Goal: Information Seeking & Learning: Compare options

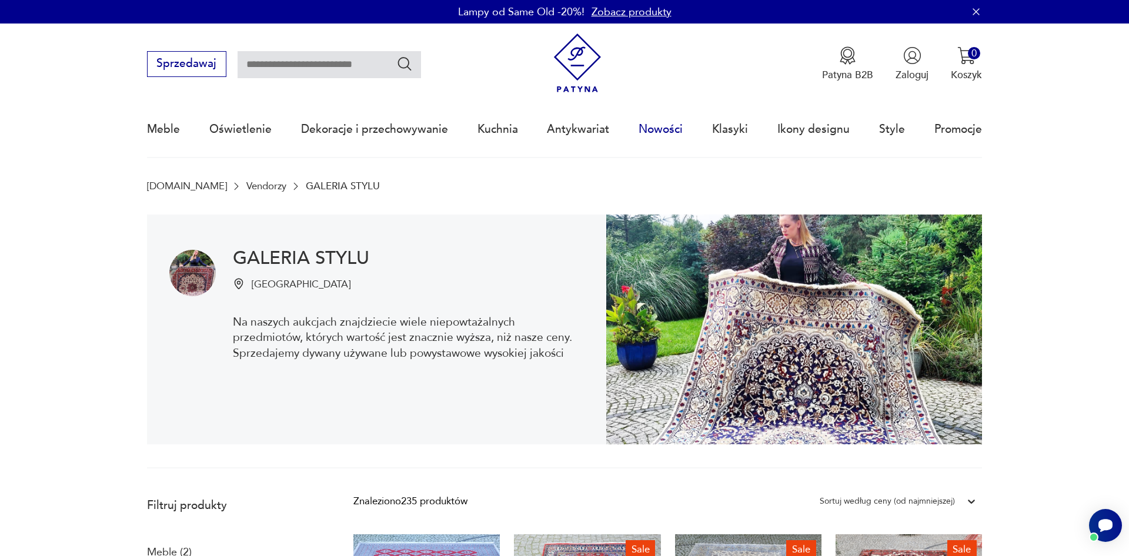
click at [654, 132] on link "Nowości" at bounding box center [660, 129] width 44 height 54
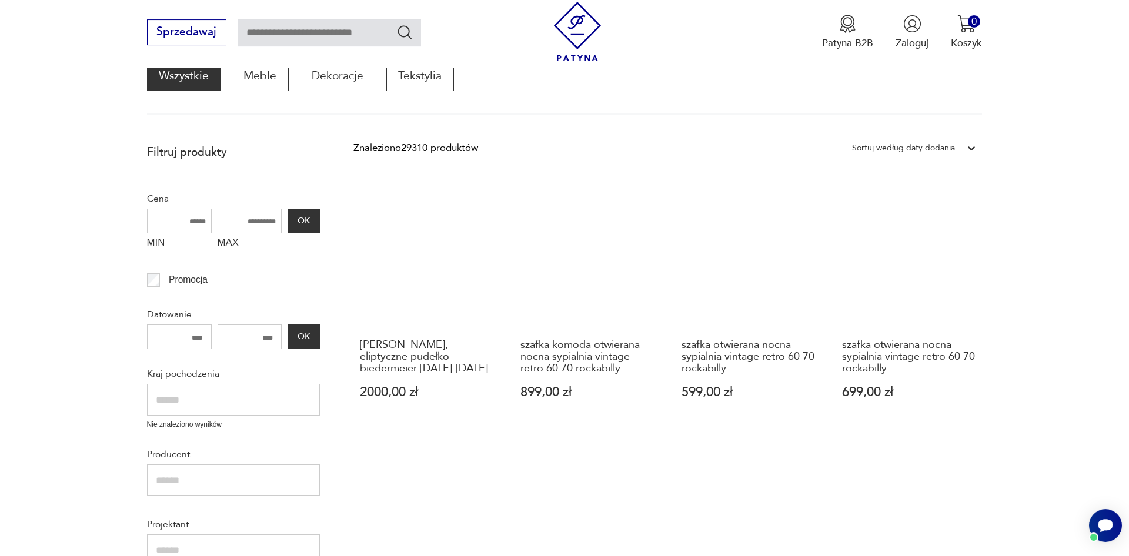
scroll to position [217, 0]
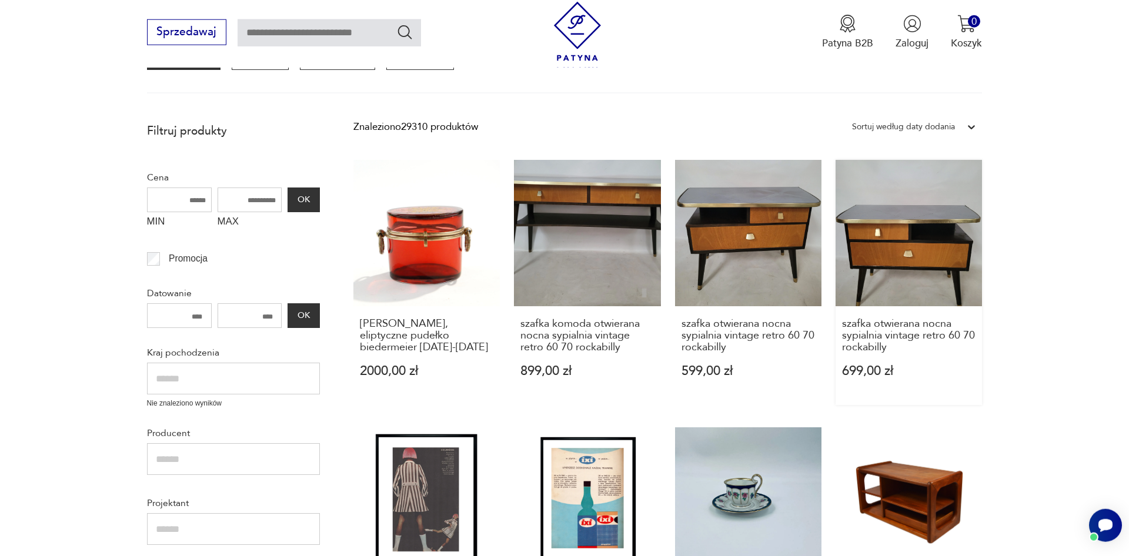
click at [896, 265] on link "szafka otwierana nocna sypialnia vintage retro 60 70 rockabilly 699,00 zł" at bounding box center [908, 282] width 146 height 245
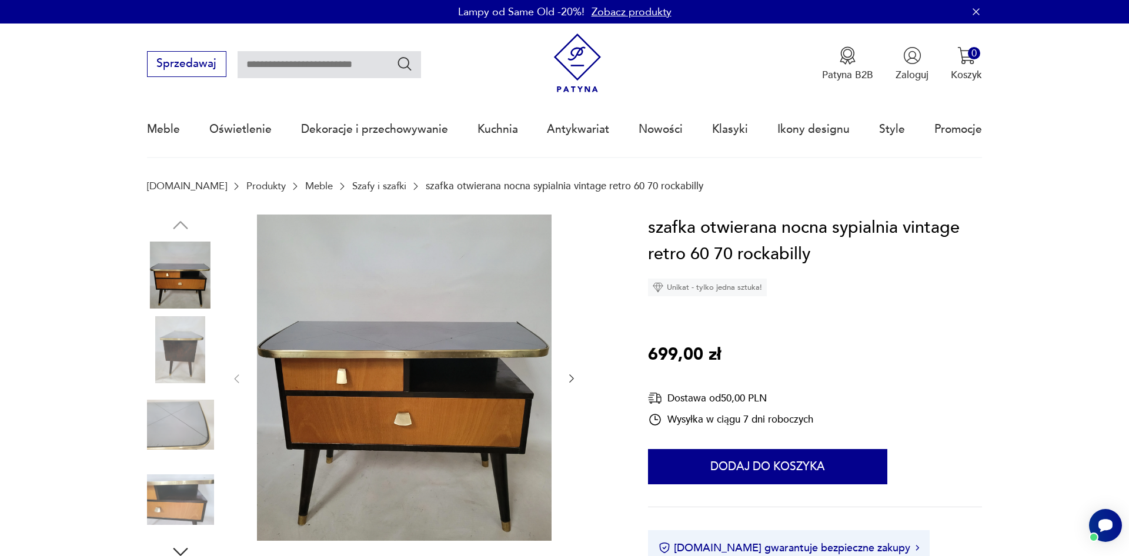
click at [568, 374] on icon "button" at bounding box center [571, 379] width 12 height 12
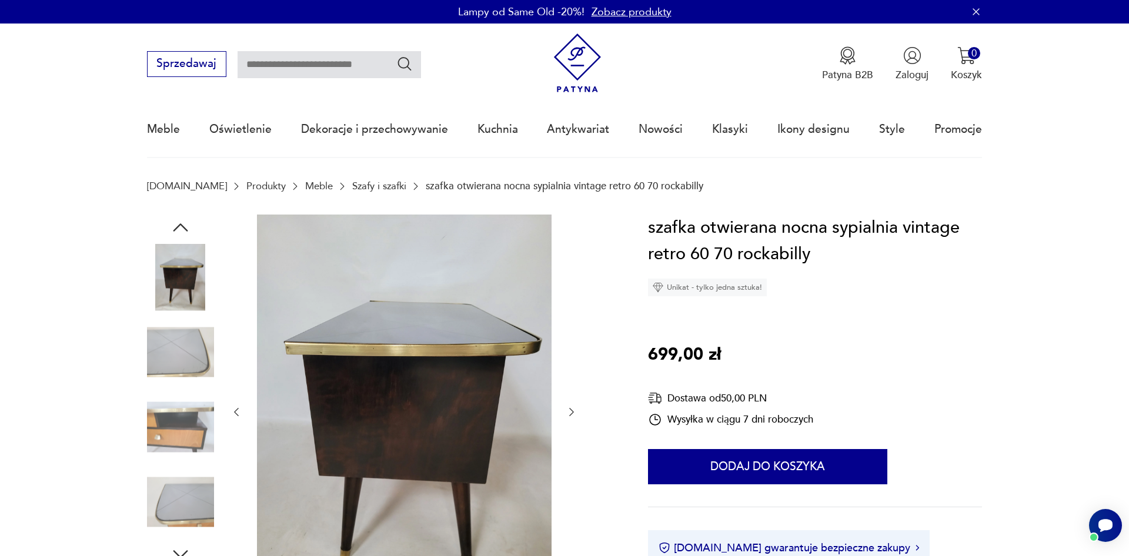
click at [568, 374] on div at bounding box center [403, 413] width 347 height 396
click at [570, 416] on icon "button" at bounding box center [571, 412] width 12 height 12
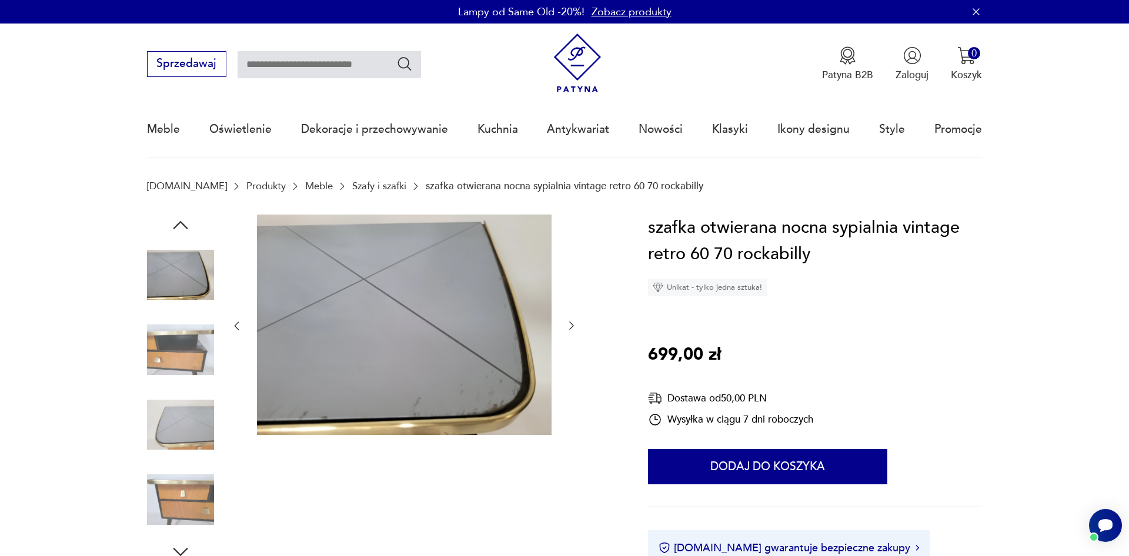
click at [570, 316] on div at bounding box center [403, 326] width 347 height 223
click at [570, 324] on icon "button" at bounding box center [571, 326] width 12 height 12
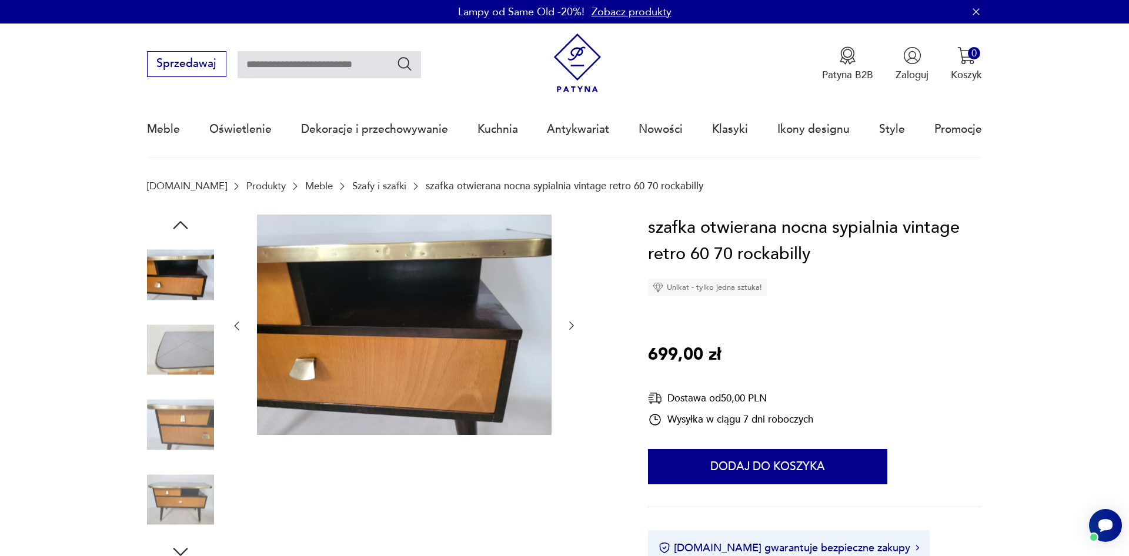
click at [570, 324] on icon "button" at bounding box center [571, 326] width 12 height 12
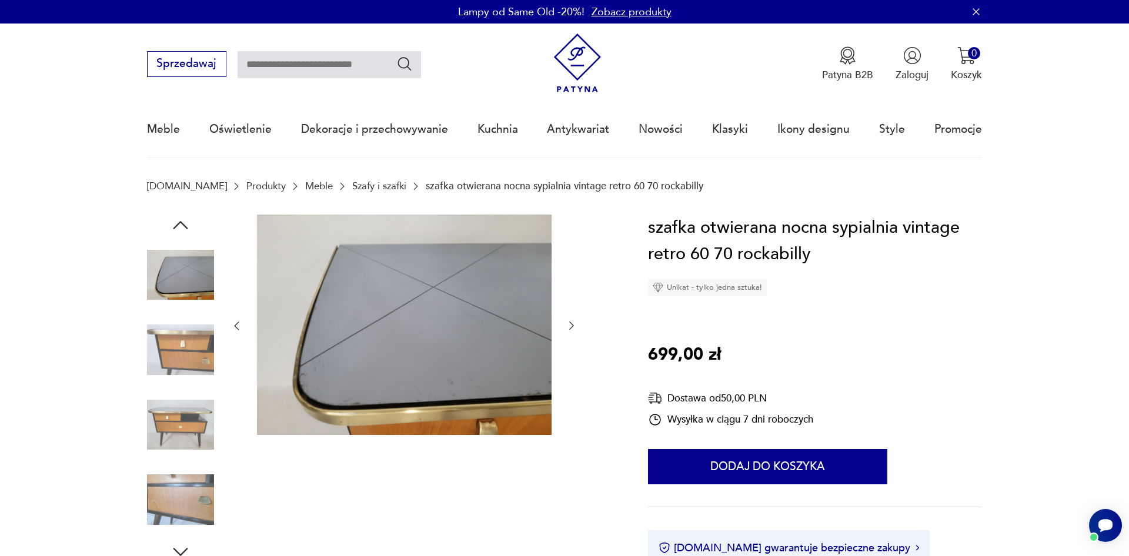
click at [570, 324] on icon "button" at bounding box center [571, 326] width 12 height 12
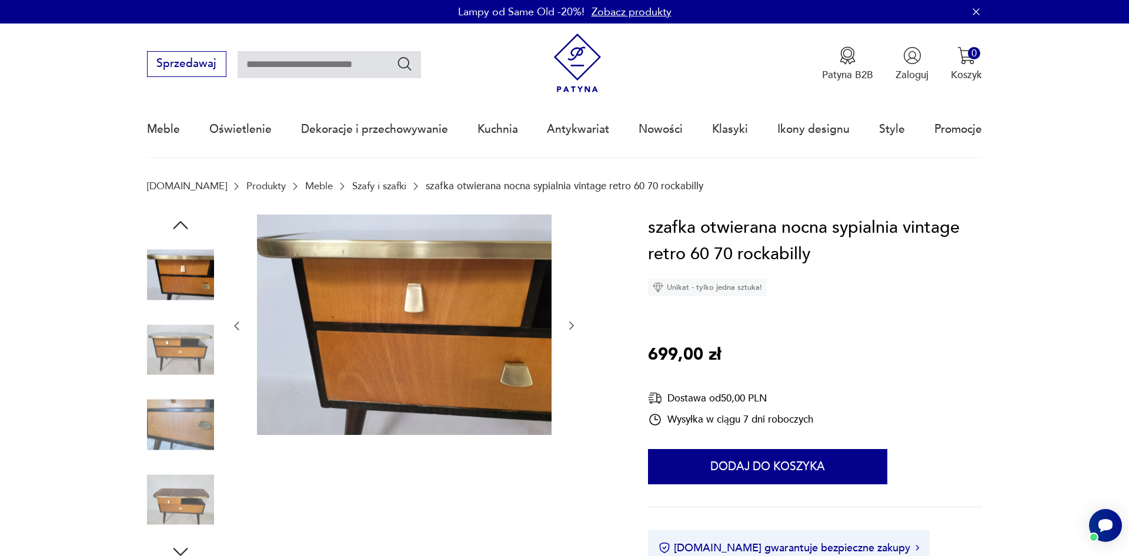
click at [570, 324] on icon "button" at bounding box center [571, 326] width 12 height 12
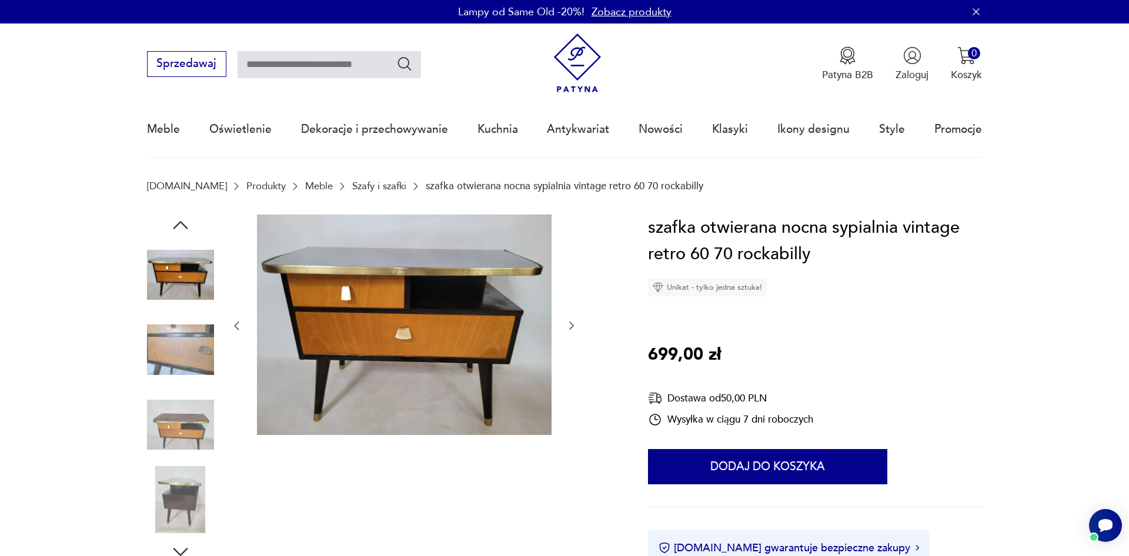
click at [570, 324] on icon "button" at bounding box center [571, 326] width 12 height 12
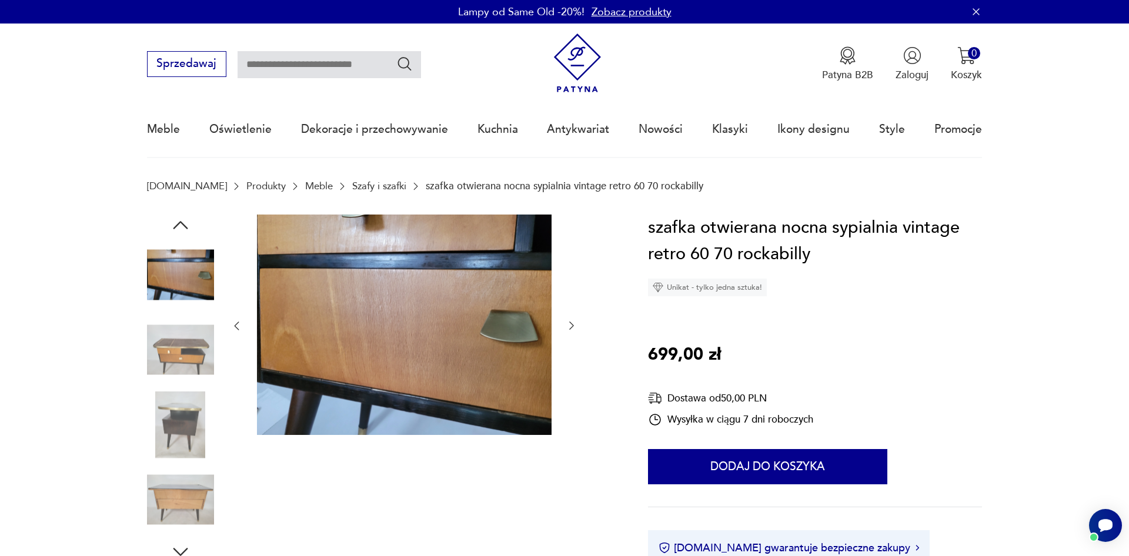
click at [570, 324] on icon "button" at bounding box center [571, 326] width 12 height 12
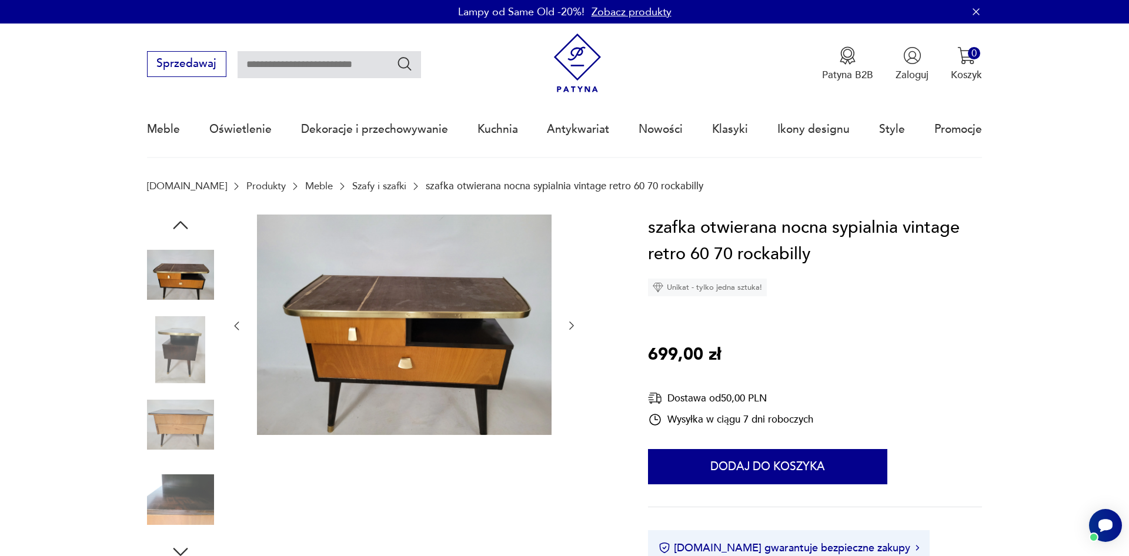
click at [570, 324] on icon "button" at bounding box center [571, 326] width 12 height 12
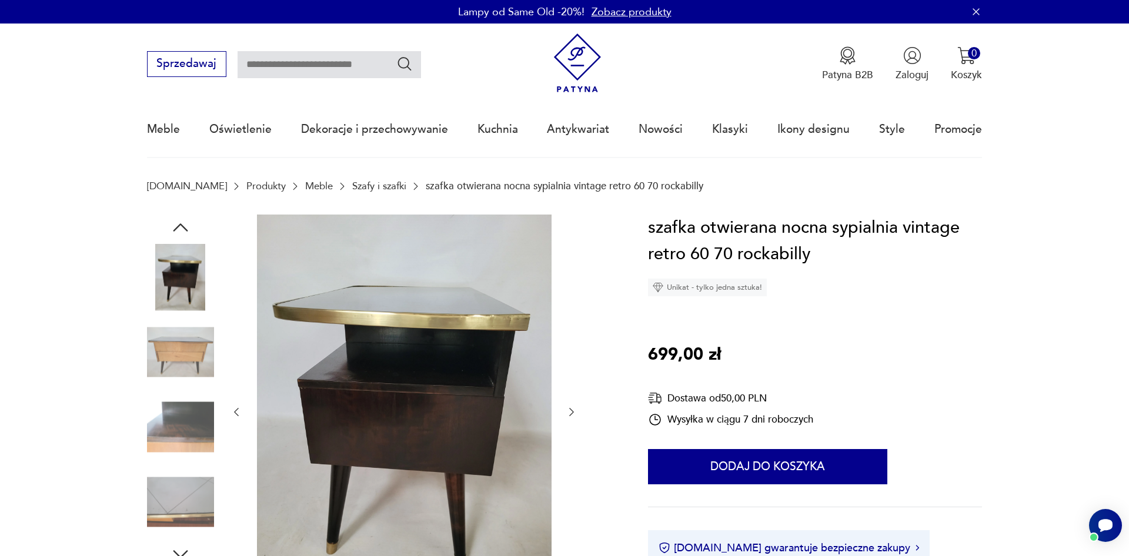
click at [570, 324] on div at bounding box center [403, 413] width 347 height 396
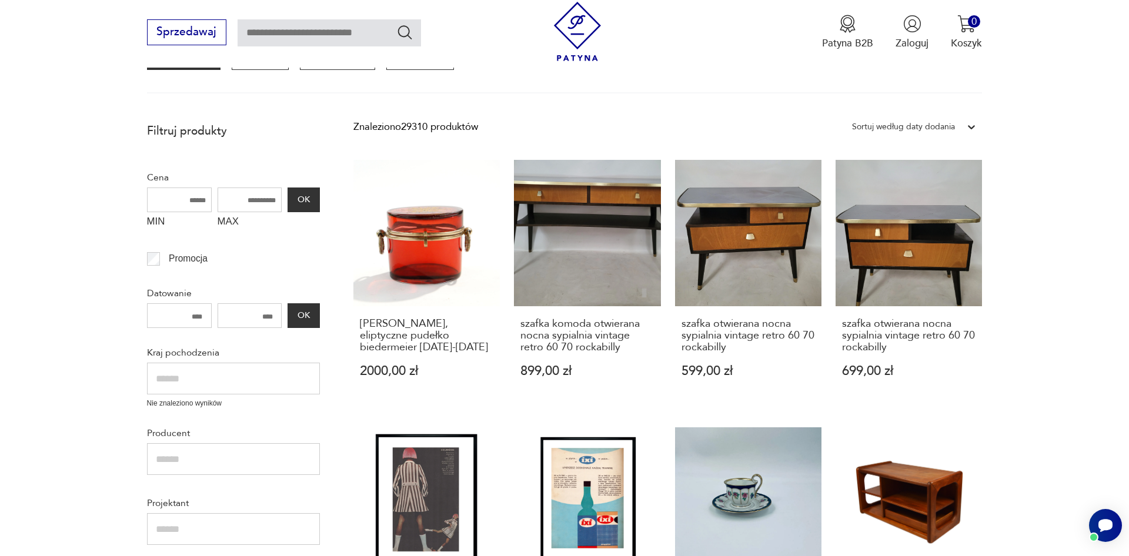
click at [743, 72] on div "Wszystkie Meble Dekoracje Tekstylia" at bounding box center [564, 66] width 835 height 55
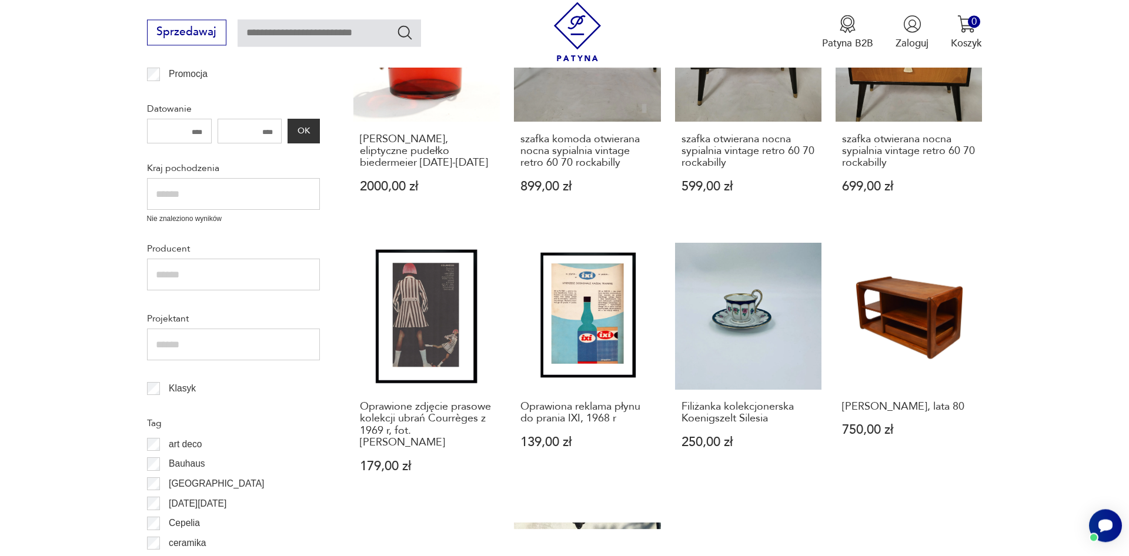
scroll to position [637, 0]
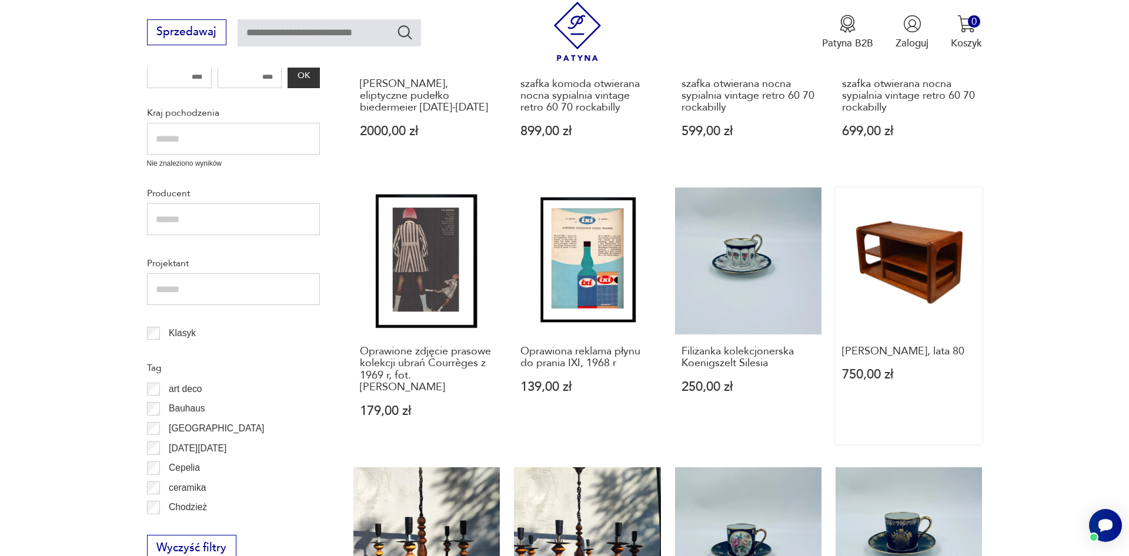
click at [946, 243] on link "[PERSON_NAME], lata 80 750,00 zł" at bounding box center [908, 316] width 146 height 257
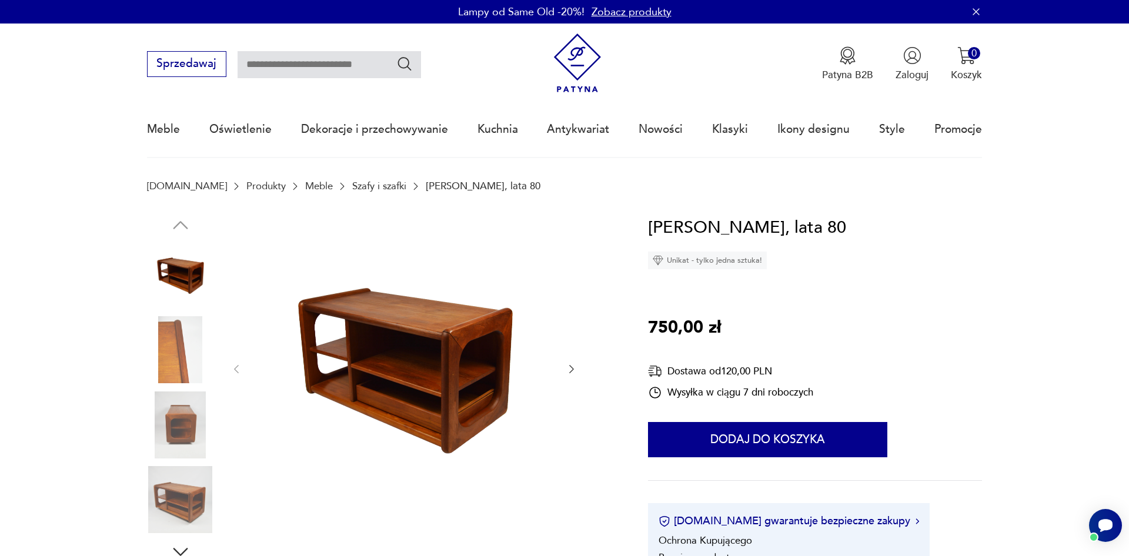
click at [574, 369] on icon "button" at bounding box center [571, 369] width 12 height 12
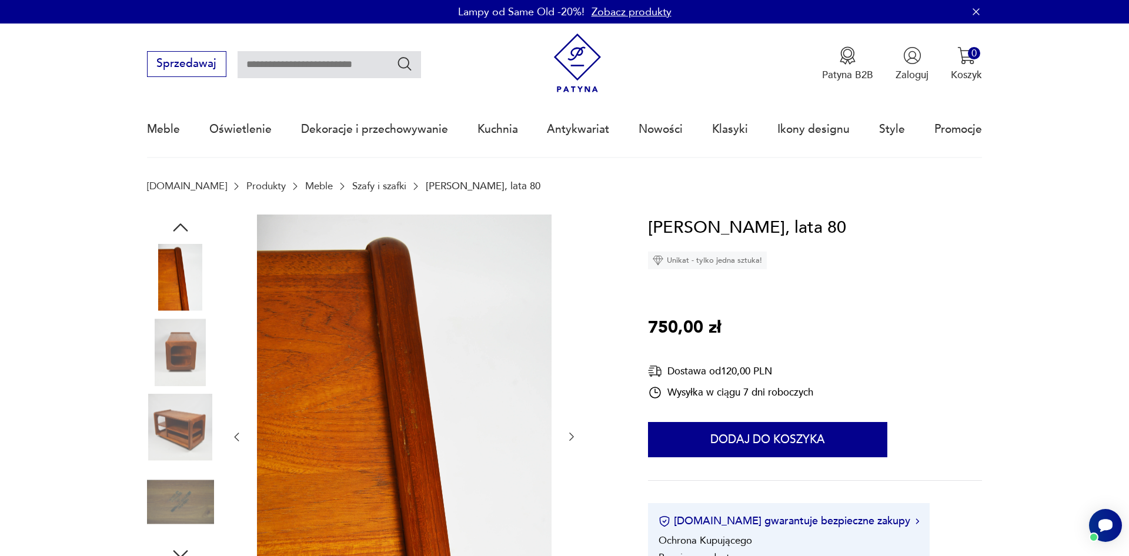
click at [568, 439] on icon "button" at bounding box center [571, 437] width 12 height 12
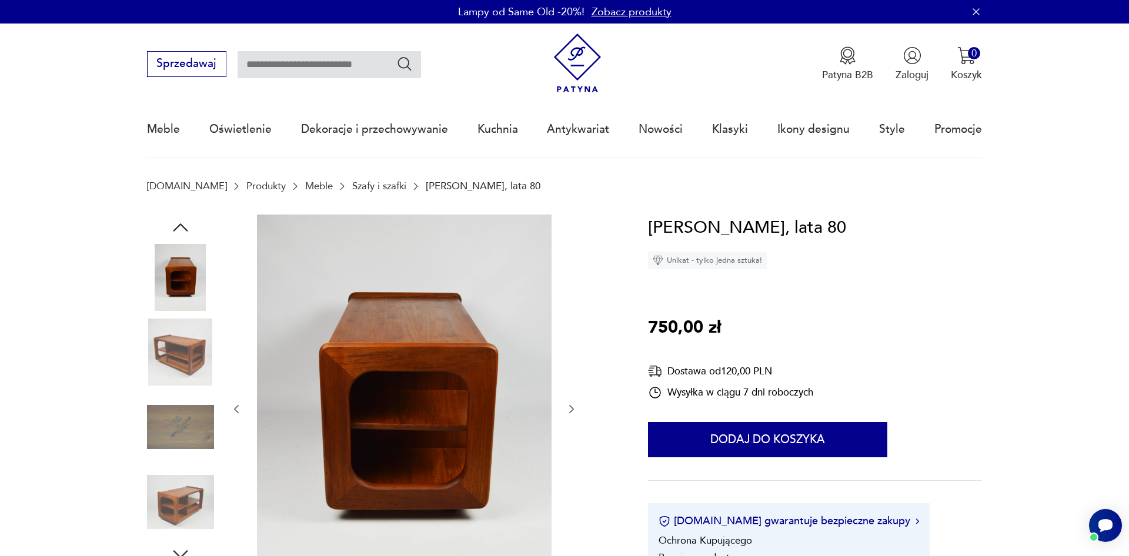
click at [572, 396] on div at bounding box center [403, 410] width 347 height 390
click at [570, 406] on icon "button" at bounding box center [571, 409] width 5 height 8
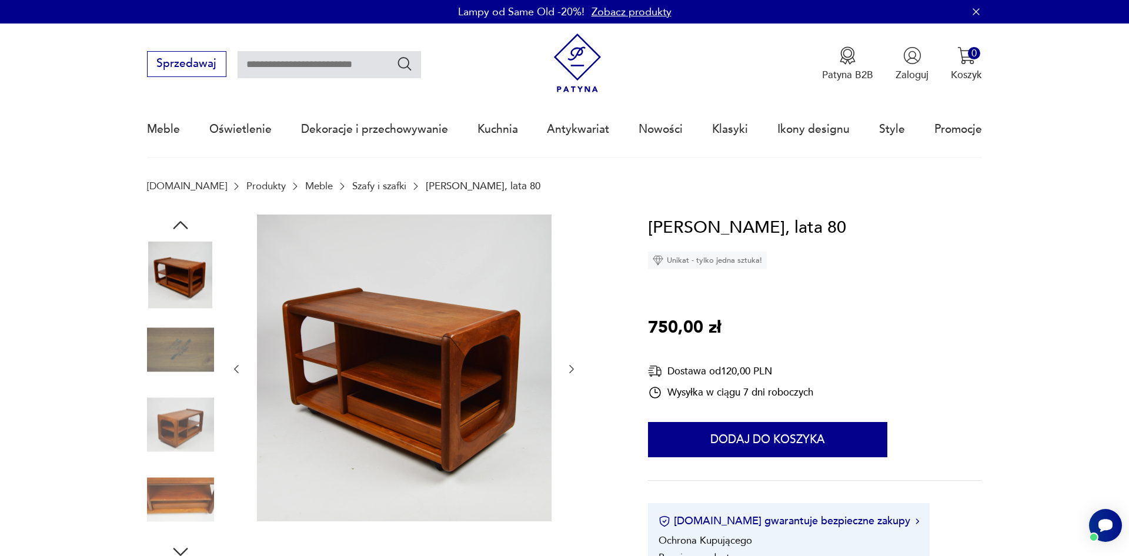
click at [570, 406] on div at bounding box center [403, 370] width 347 height 310
click at [573, 372] on icon "button" at bounding box center [571, 369] width 12 height 12
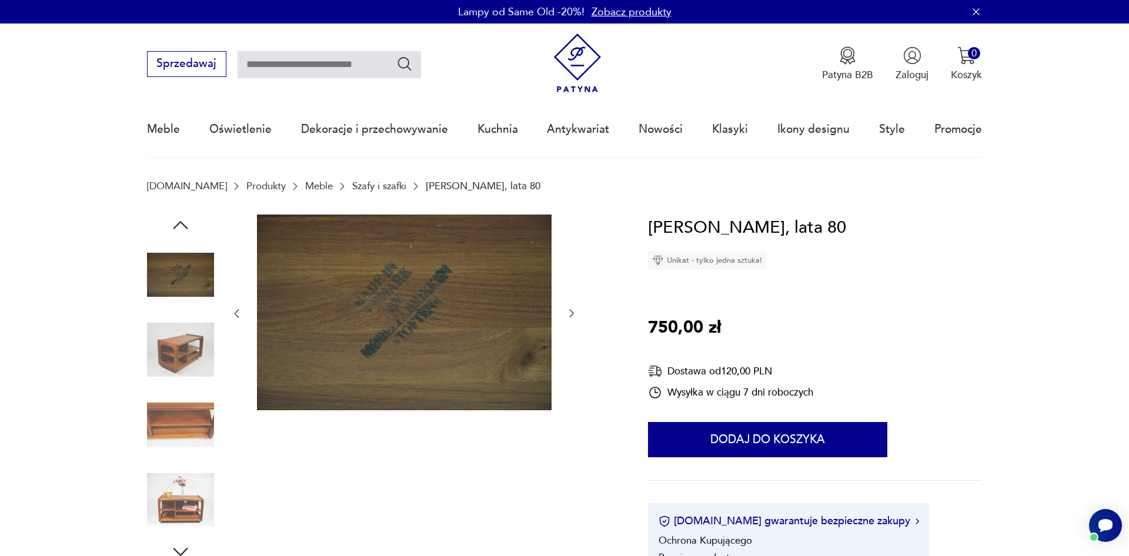
click at [569, 312] on icon "button" at bounding box center [571, 313] width 12 height 12
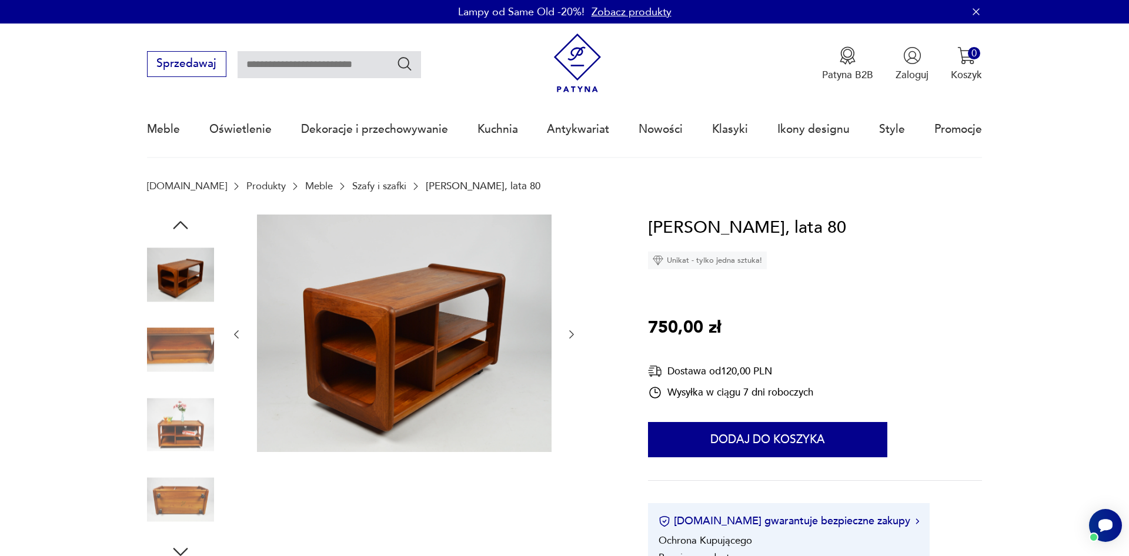
click at [569, 312] on div at bounding box center [403, 335] width 347 height 240
click at [568, 329] on button "button" at bounding box center [571, 334] width 12 height 14
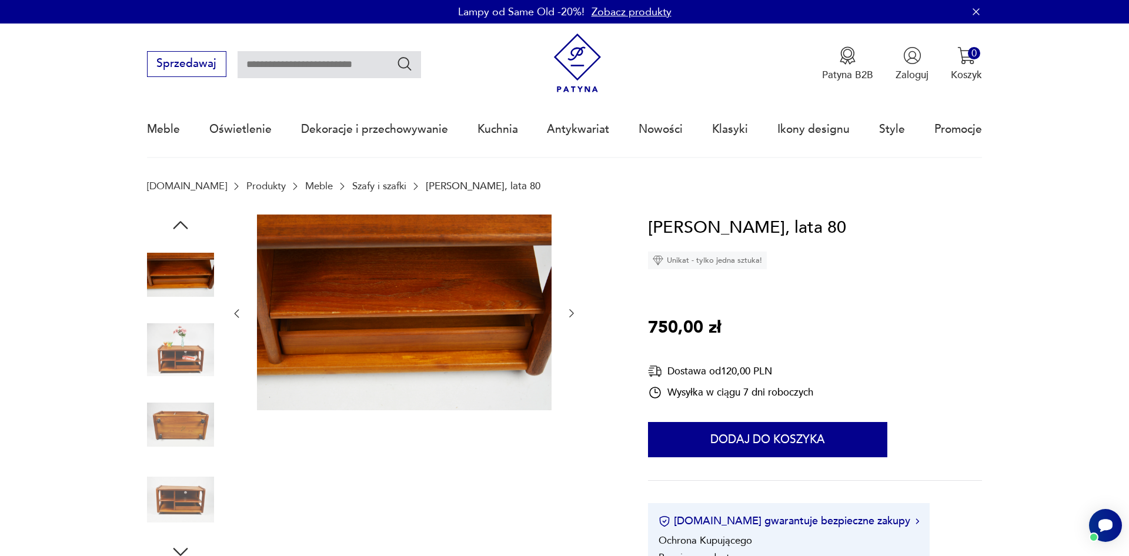
click at [568, 330] on div at bounding box center [403, 314] width 347 height 199
click at [575, 306] on div at bounding box center [403, 314] width 347 height 199
click at [567, 312] on icon "button" at bounding box center [571, 313] width 12 height 12
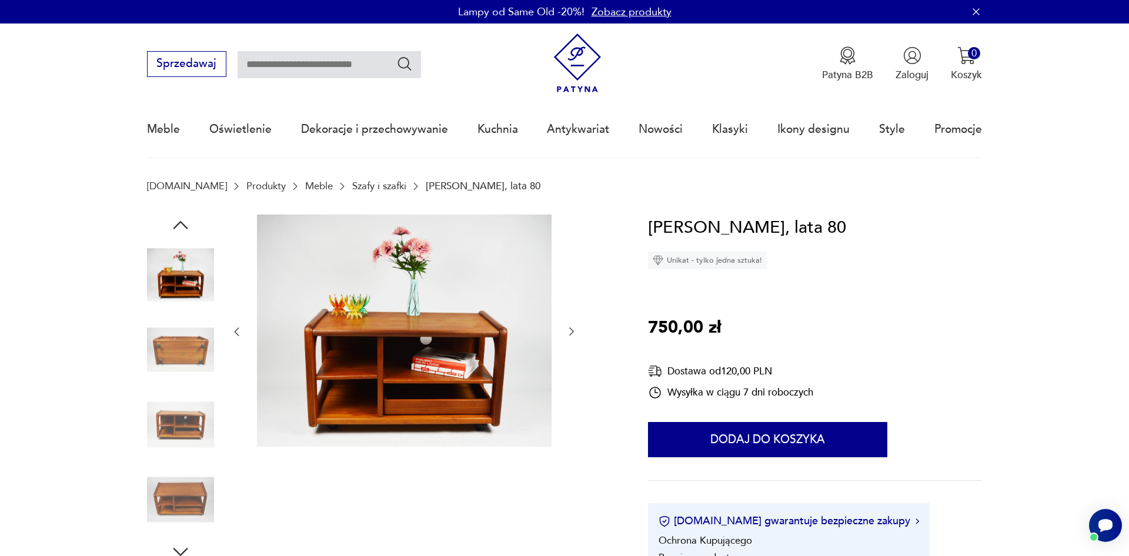
click at [567, 312] on div at bounding box center [403, 332] width 347 height 235
click at [571, 332] on icon "button" at bounding box center [571, 332] width 12 height 12
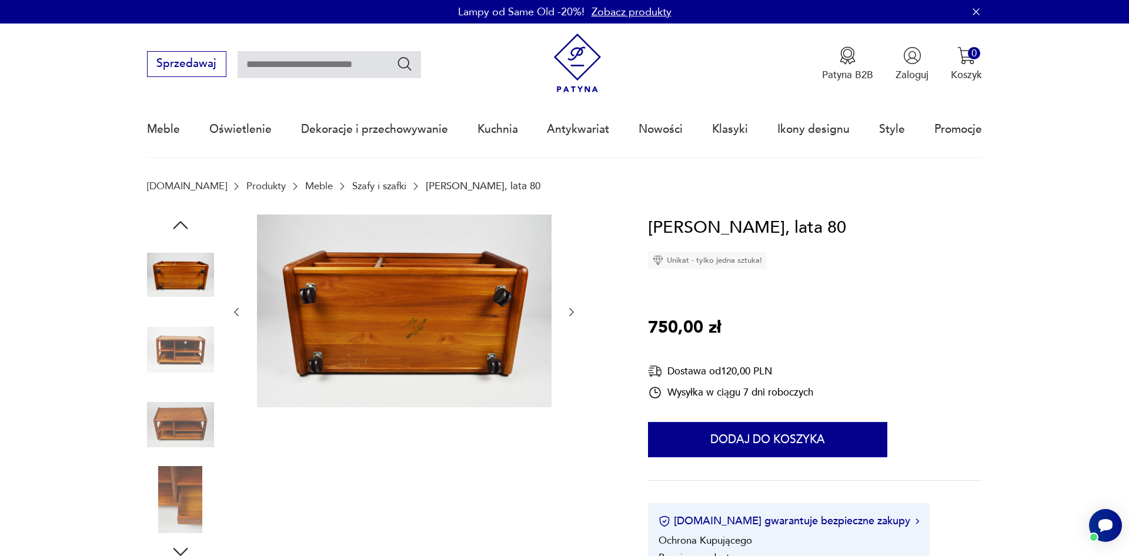
click at [571, 316] on icon "button" at bounding box center [571, 312] width 12 height 12
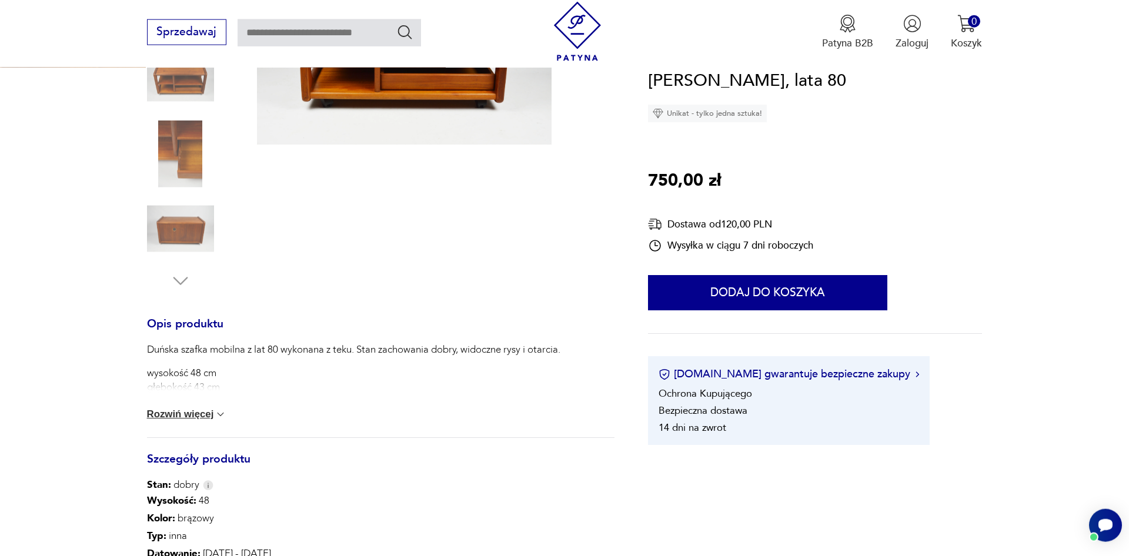
scroll to position [300, 0]
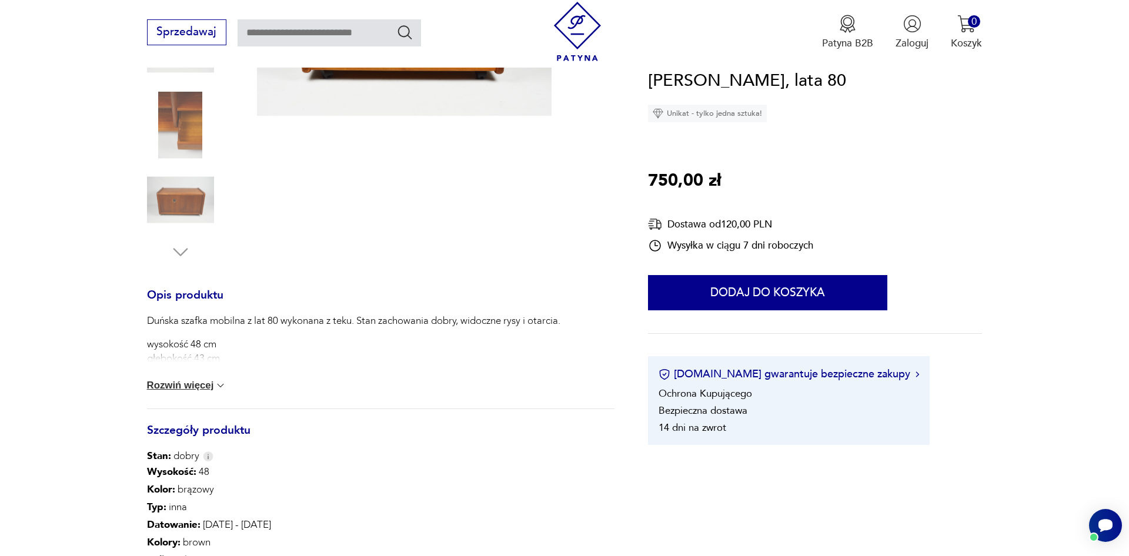
click at [206, 384] on button "Rozwiń więcej" at bounding box center [187, 386] width 80 height 12
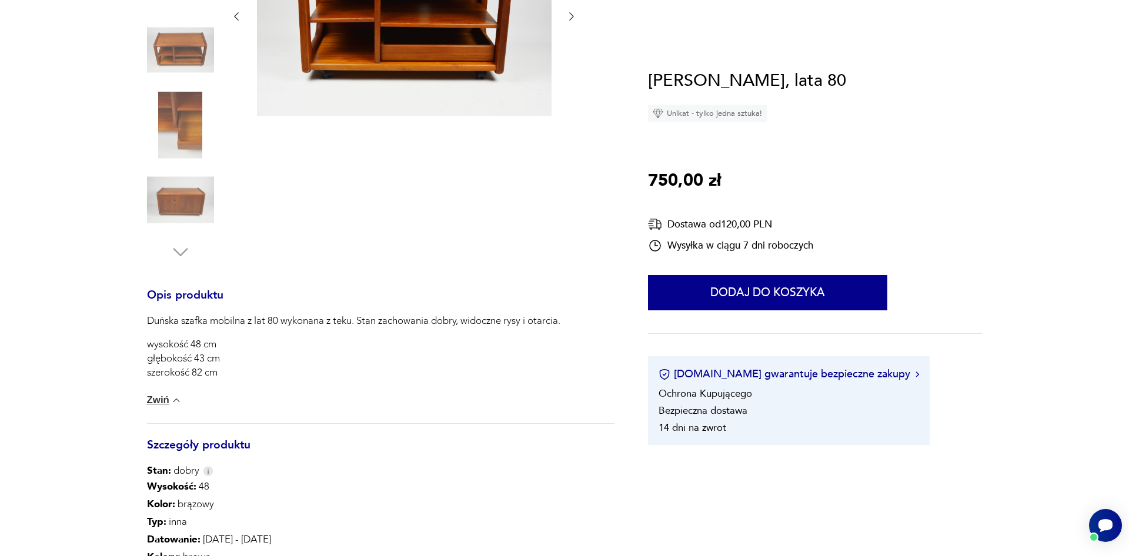
scroll to position [0, 0]
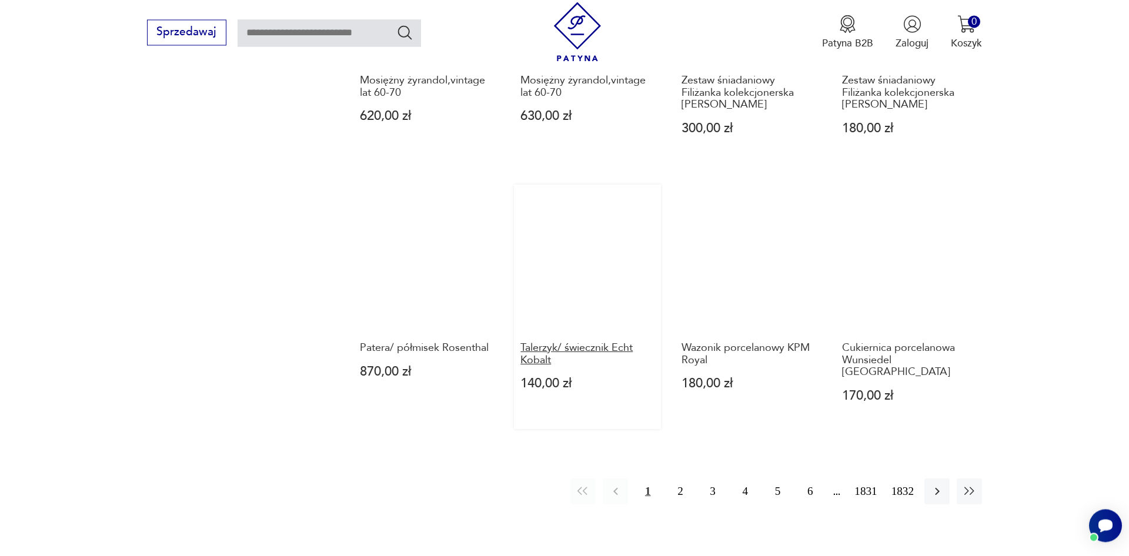
scroll to position [1184, 0]
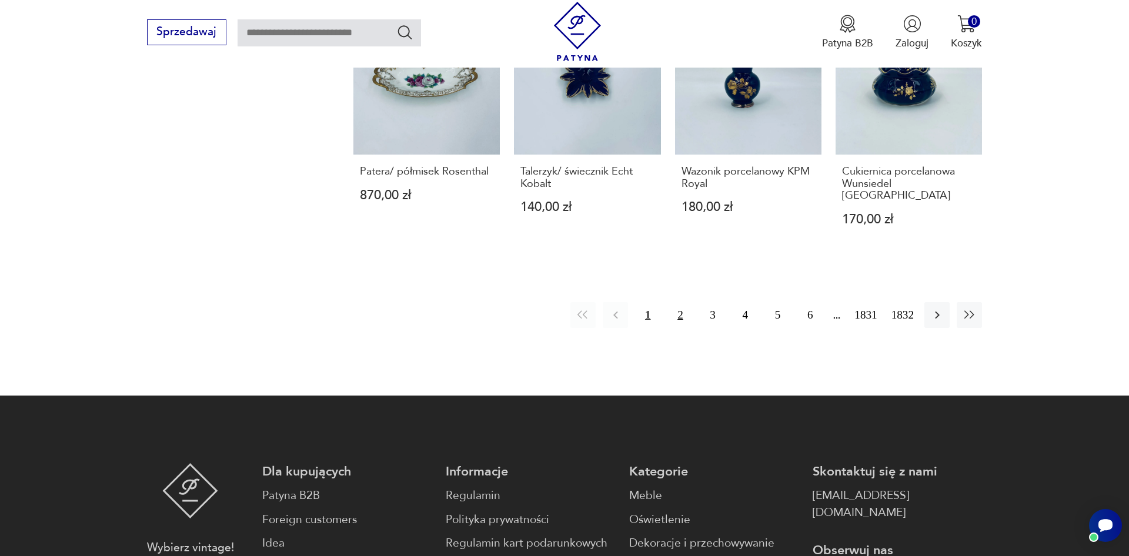
click at [677, 307] on button "2" at bounding box center [679, 314] width 25 height 25
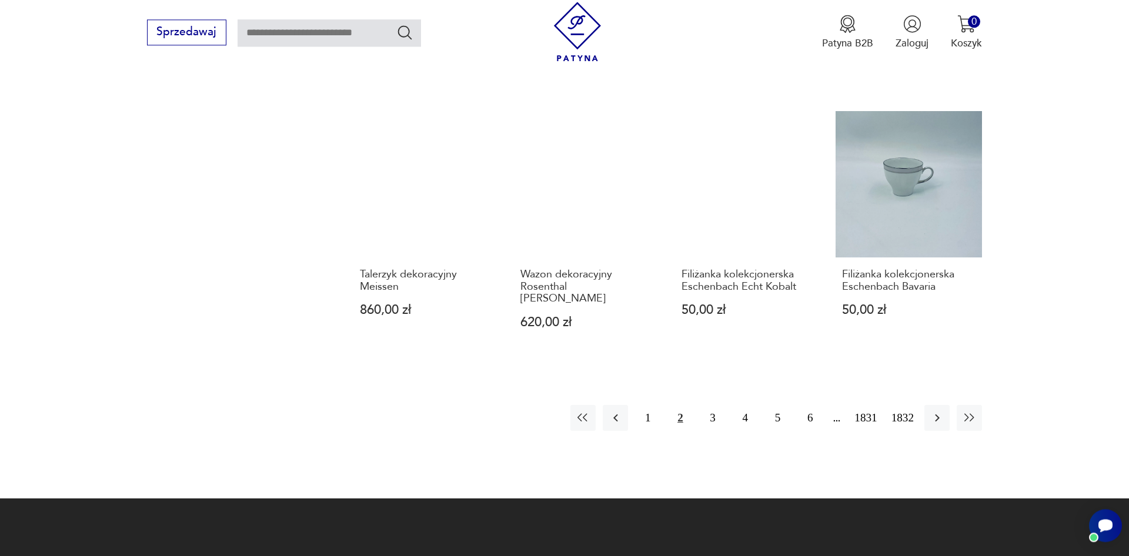
scroll to position [1117, 0]
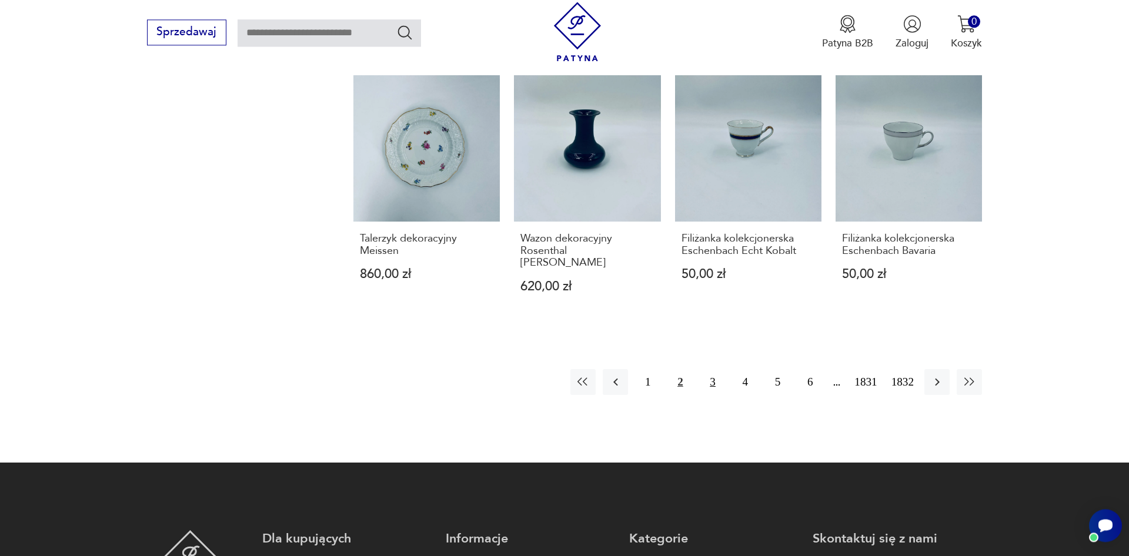
click at [709, 371] on button "3" at bounding box center [712, 381] width 25 height 25
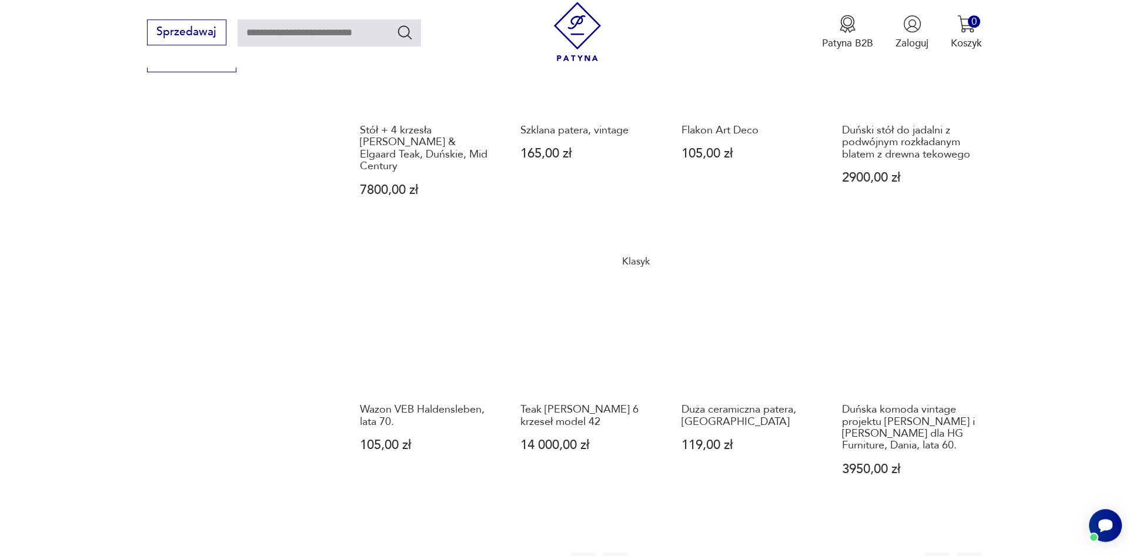
scroll to position [997, 0]
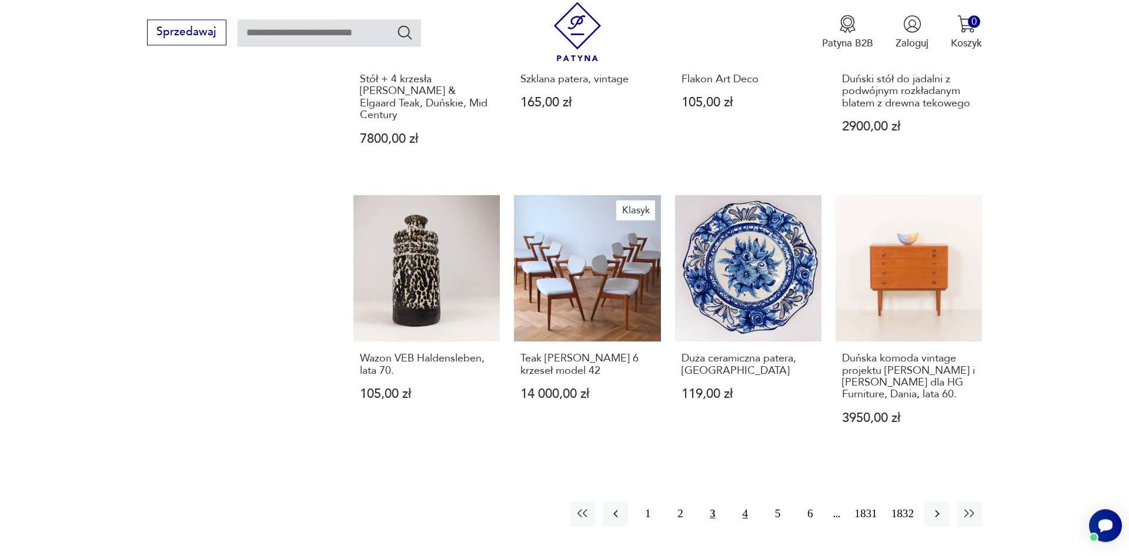
click at [748, 501] on button "4" at bounding box center [744, 513] width 25 height 25
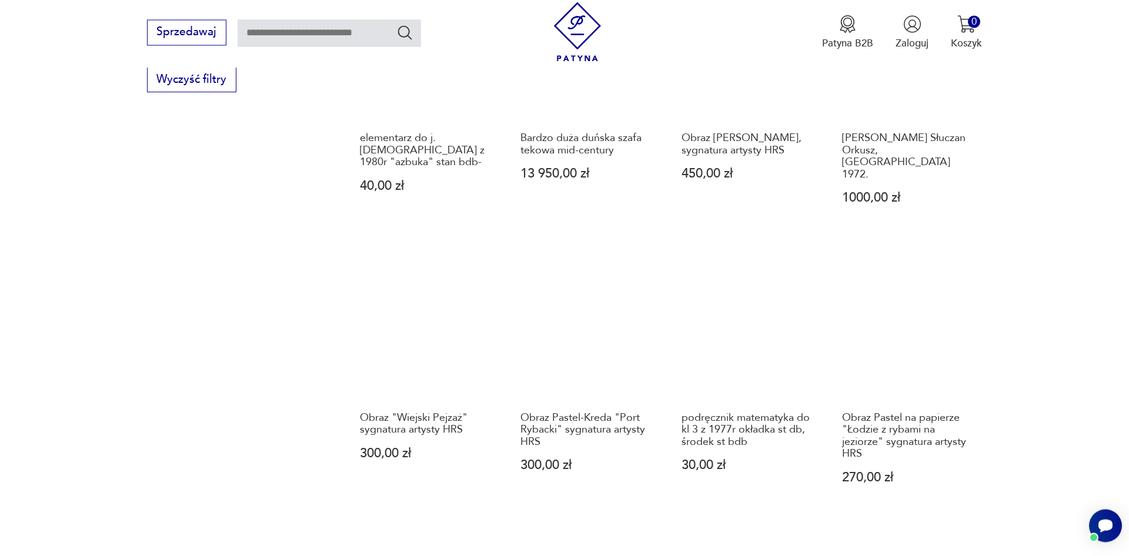
scroll to position [997, 0]
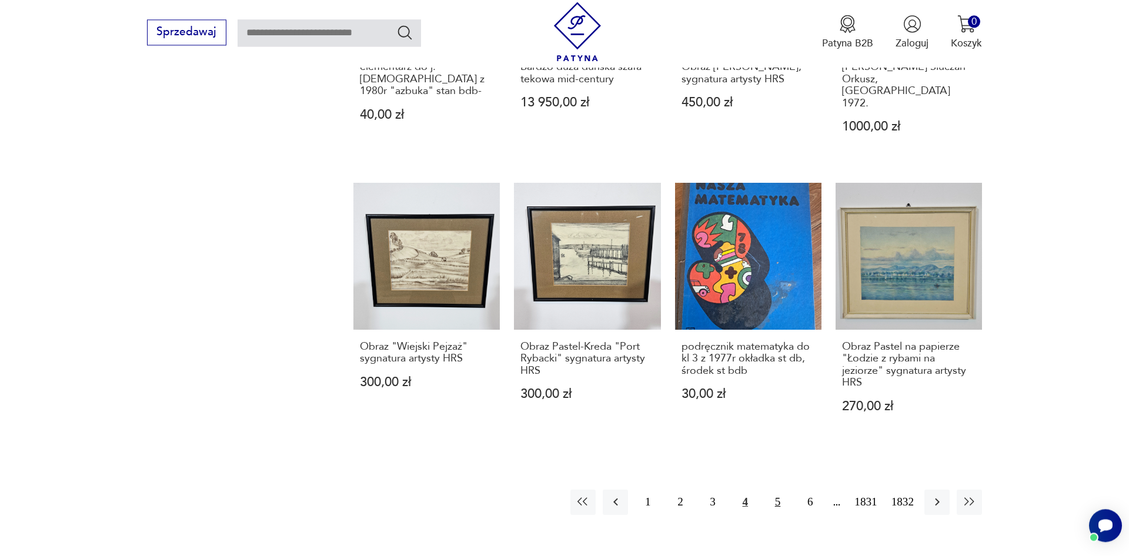
click at [781, 490] on button "5" at bounding box center [777, 502] width 25 height 25
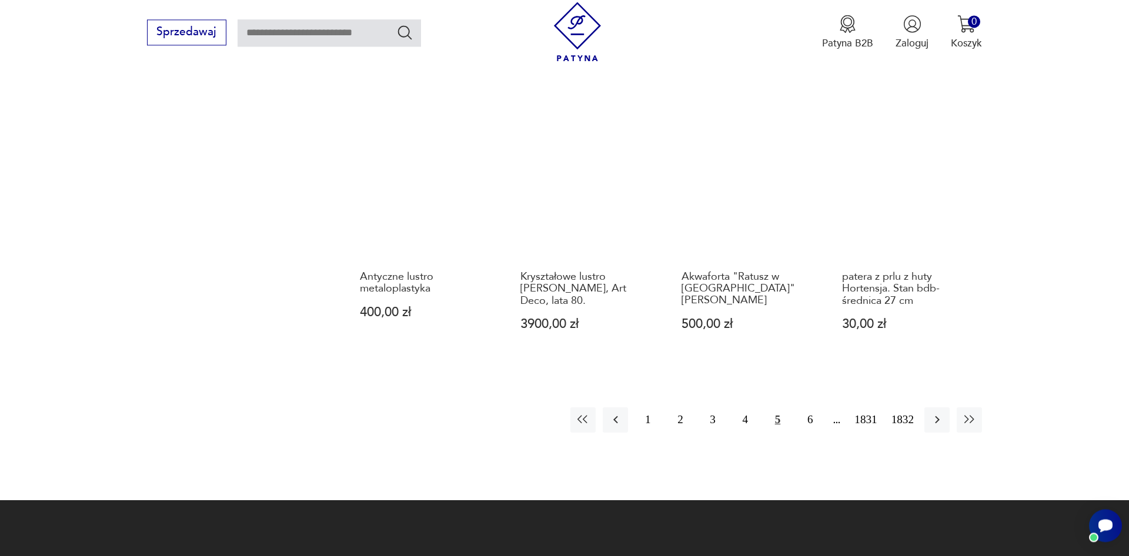
scroll to position [1117, 0]
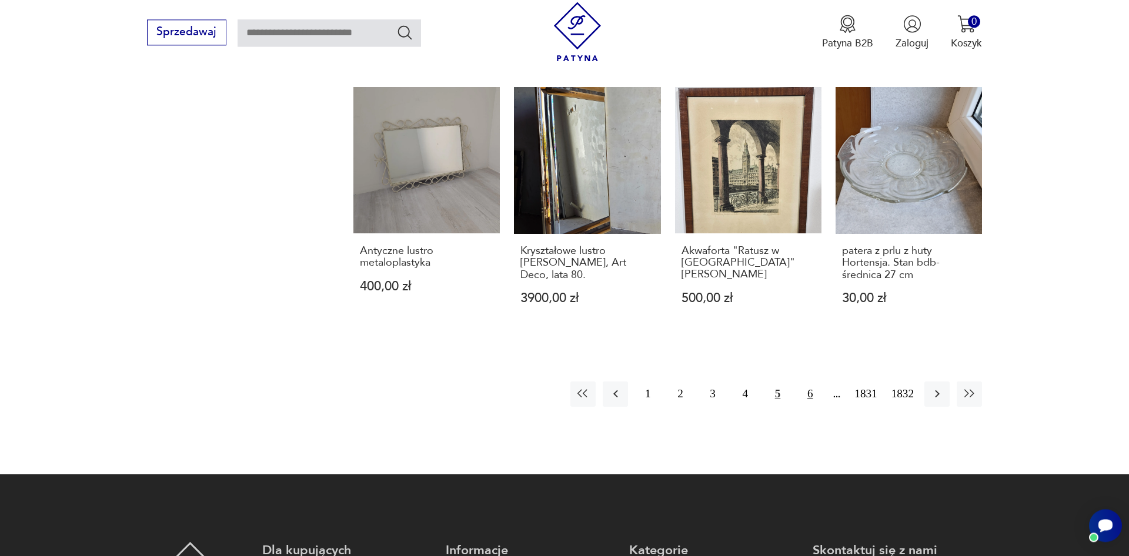
click at [811, 394] on button "6" at bounding box center [809, 393] width 25 height 25
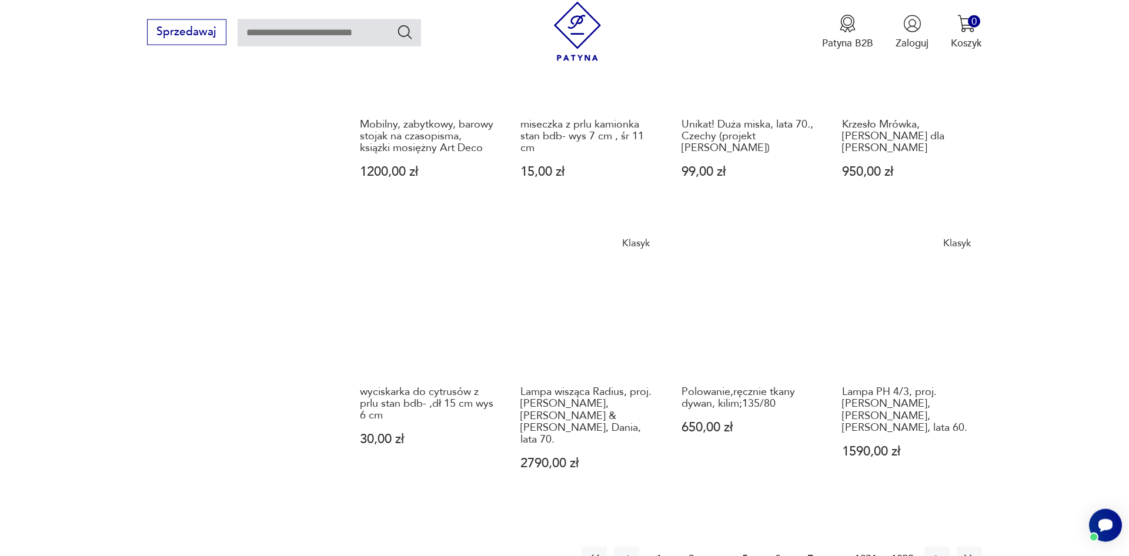
scroll to position [1057, 0]
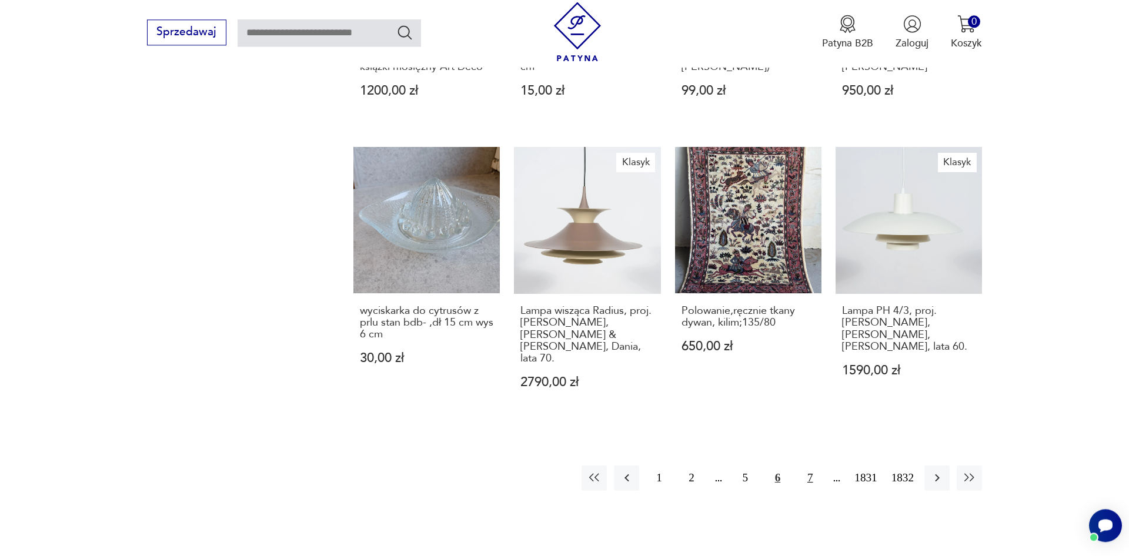
click at [808, 466] on button "7" at bounding box center [809, 478] width 25 height 25
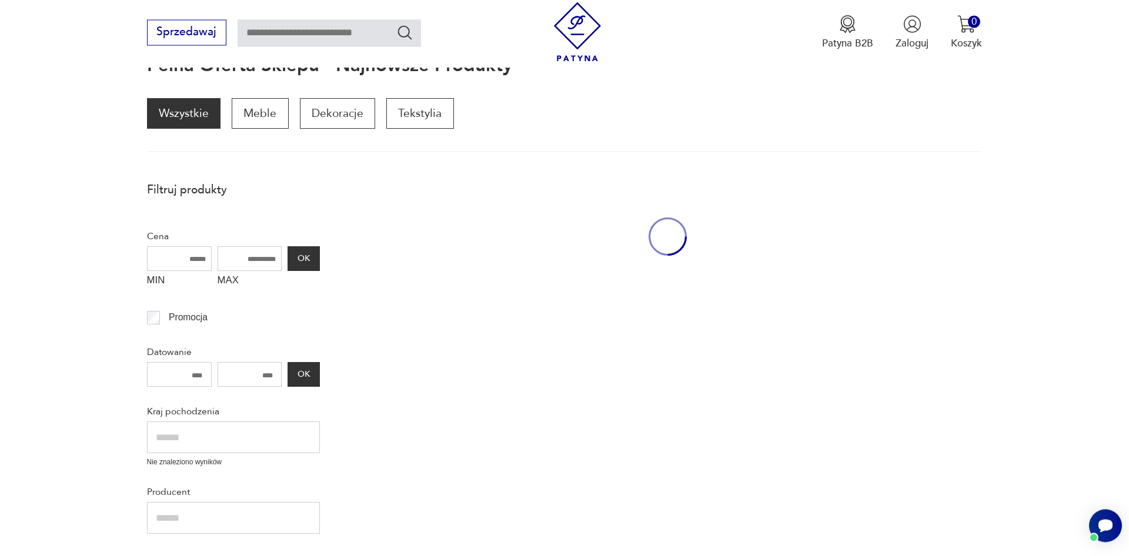
scroll to position [158, 0]
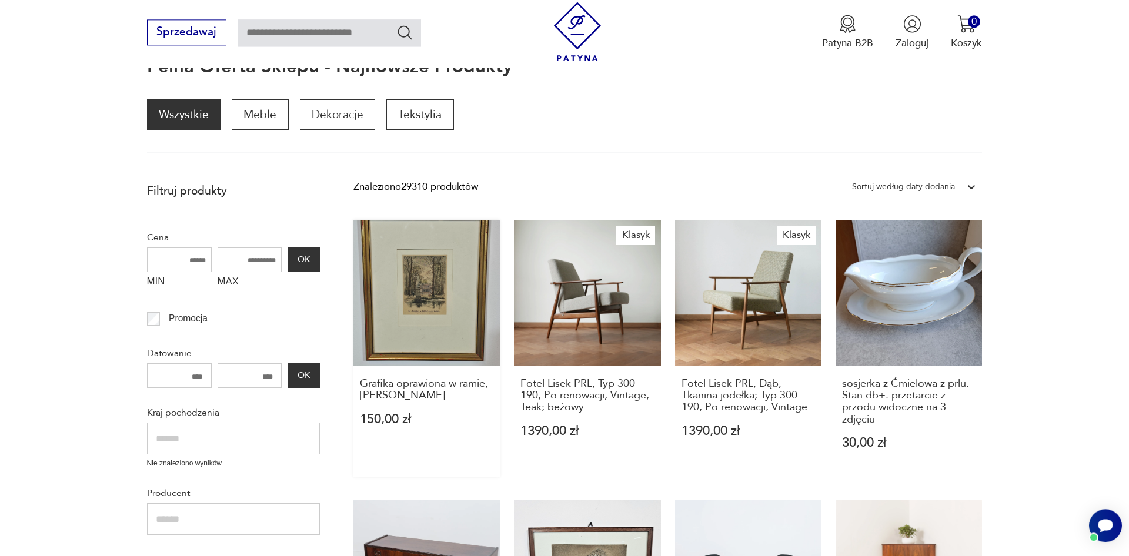
click at [448, 301] on link "Grafika oprawiona w ramie, [PERSON_NAME] 150,00 zł" at bounding box center [426, 348] width 146 height 257
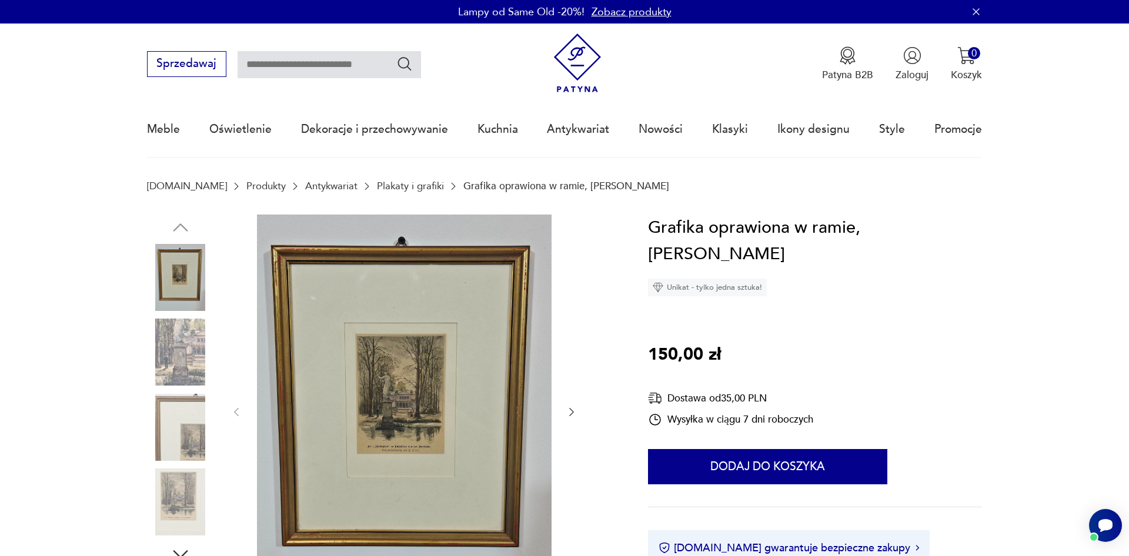
click at [435, 438] on img at bounding box center [404, 411] width 294 height 393
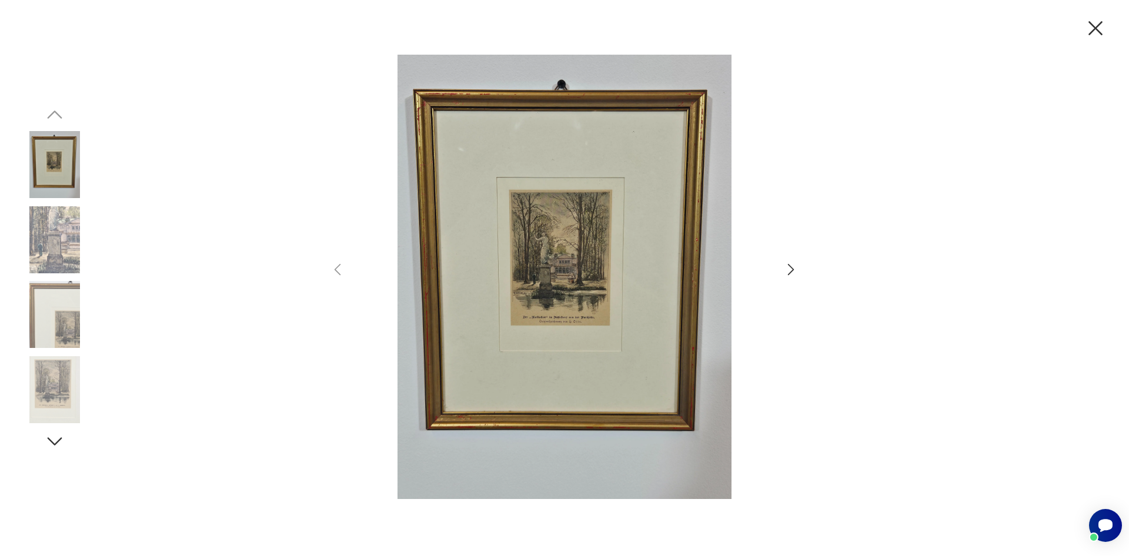
click at [31, 239] on img at bounding box center [54, 239] width 67 height 67
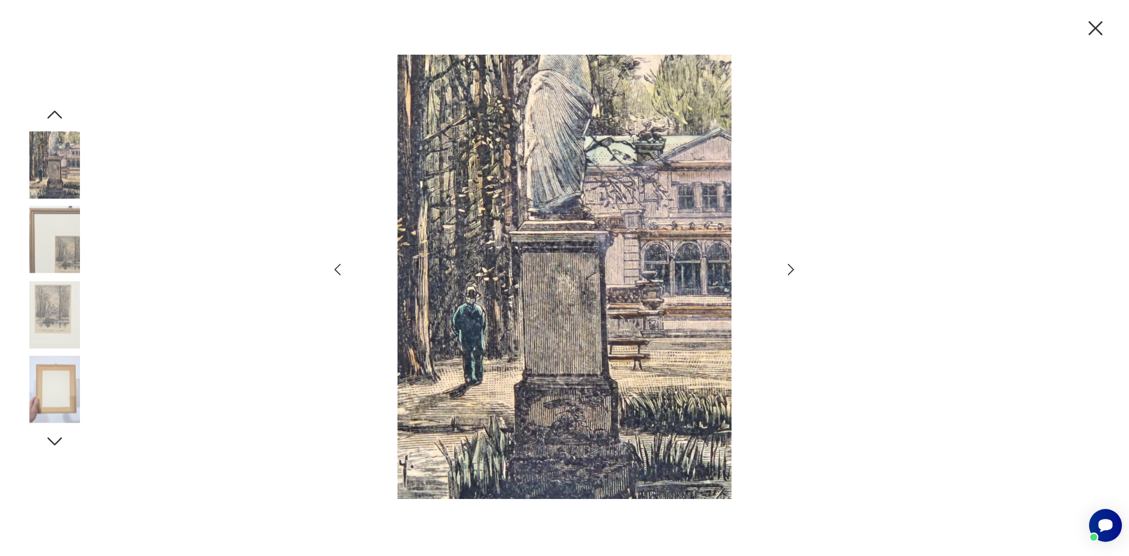
click at [57, 301] on img at bounding box center [54, 314] width 67 height 67
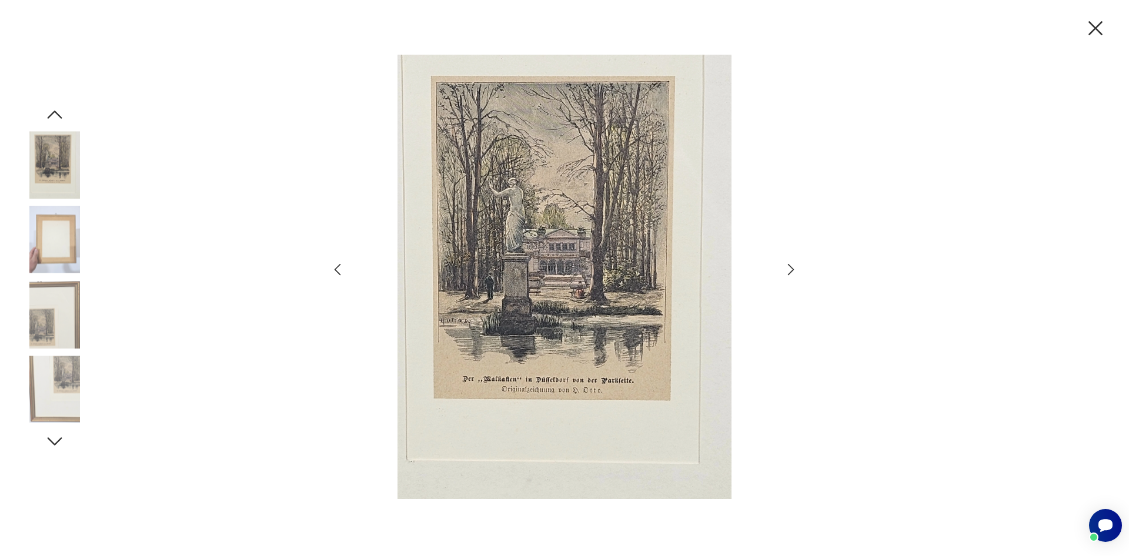
click at [62, 239] on img at bounding box center [54, 239] width 67 height 67
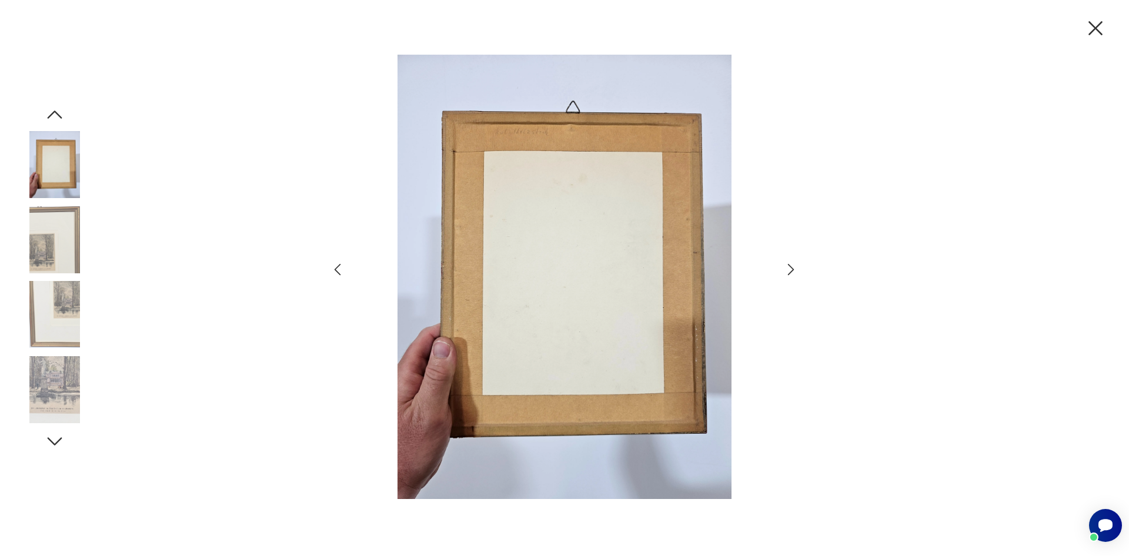
click at [56, 262] on img at bounding box center [54, 239] width 67 height 67
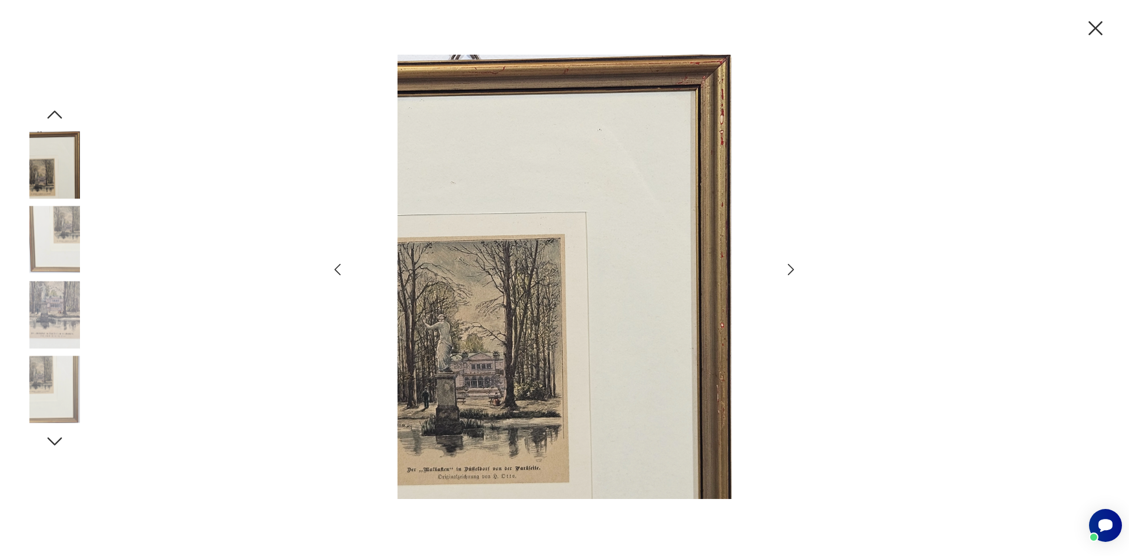
click at [62, 300] on img at bounding box center [54, 314] width 67 height 67
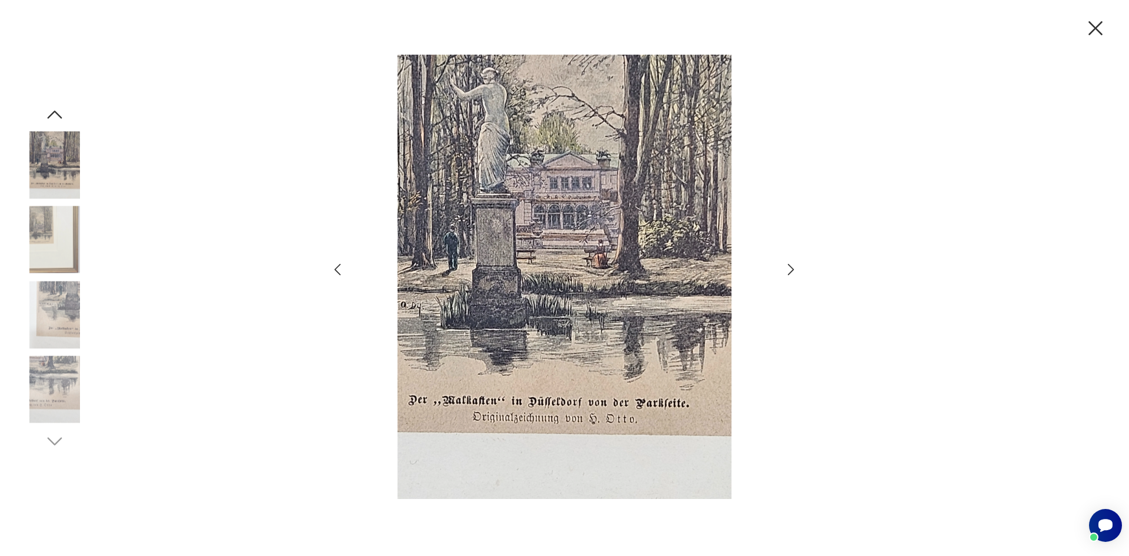
click at [58, 391] on img at bounding box center [54, 389] width 67 height 67
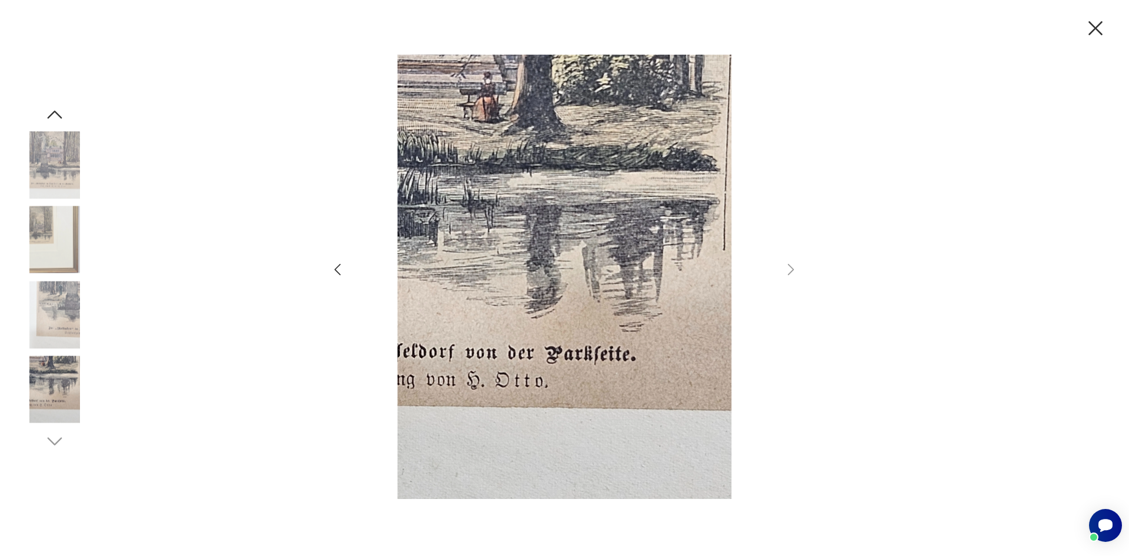
click at [67, 315] on img at bounding box center [54, 314] width 67 height 67
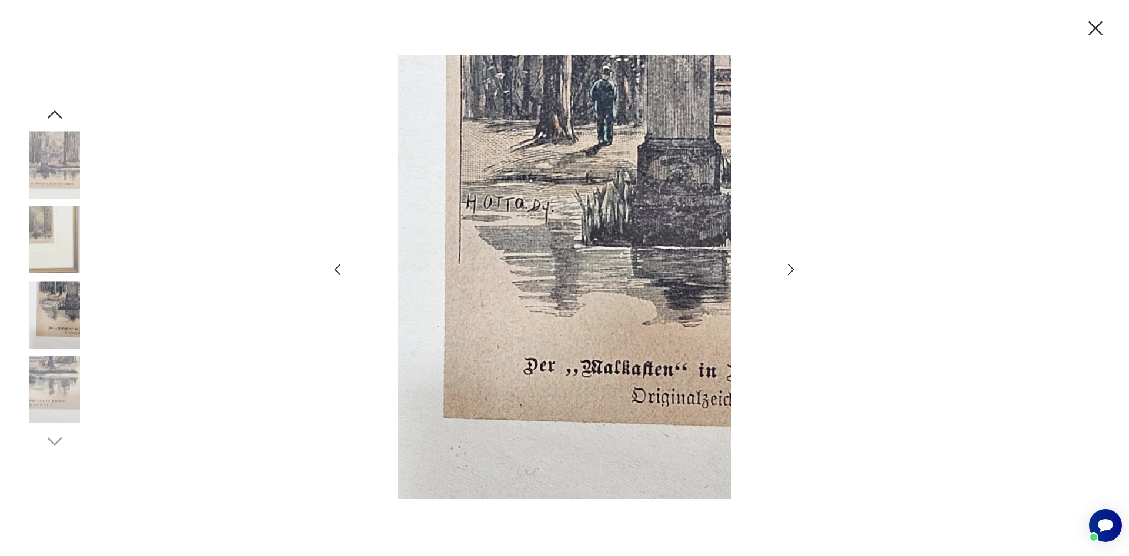
click at [68, 259] on img at bounding box center [54, 239] width 67 height 67
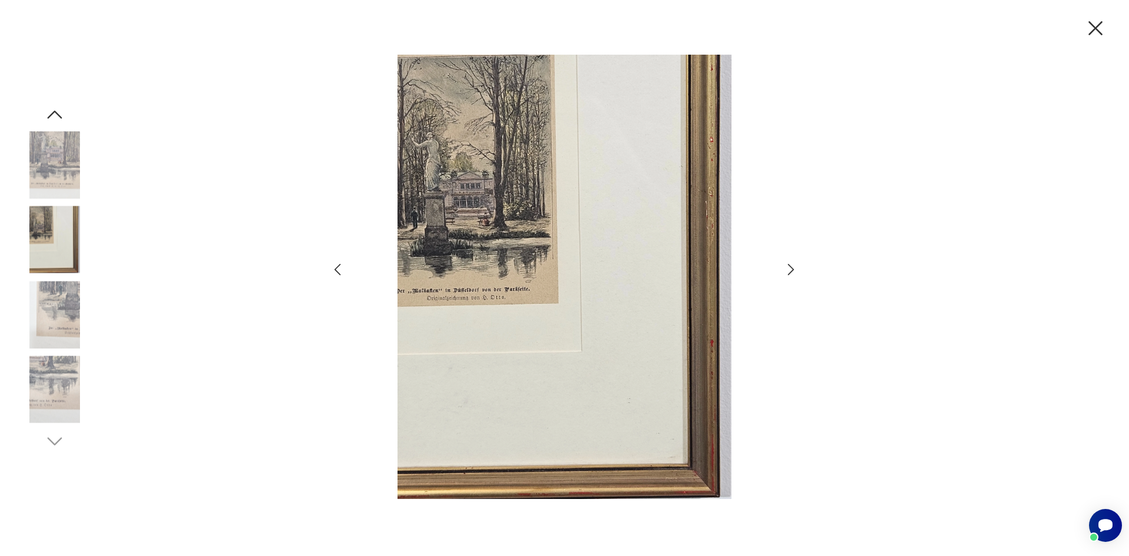
click at [49, 172] on img at bounding box center [54, 164] width 67 height 67
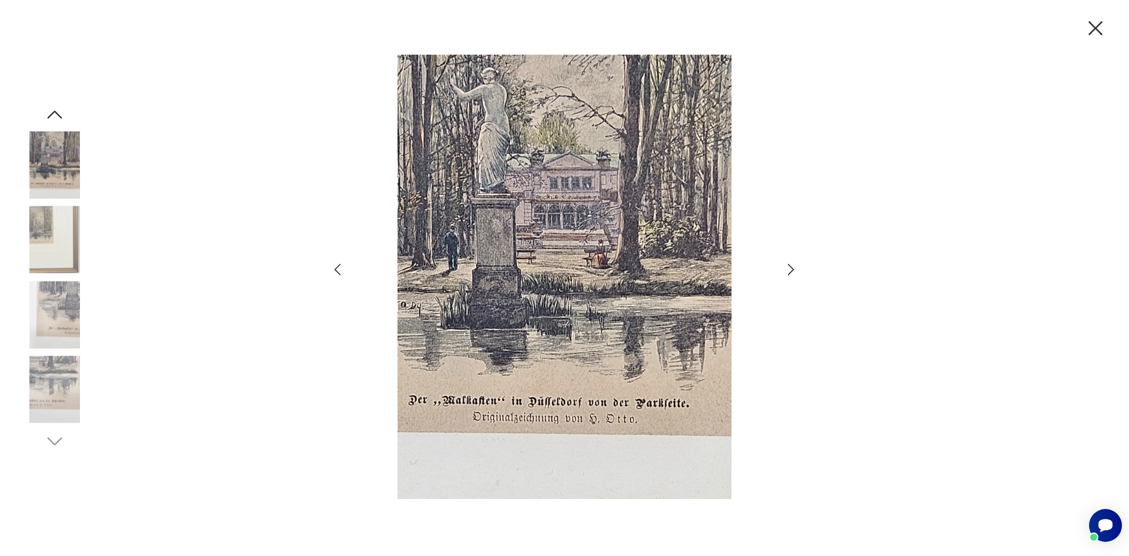
click at [59, 116] on icon "button" at bounding box center [55, 115] width 15 height 8
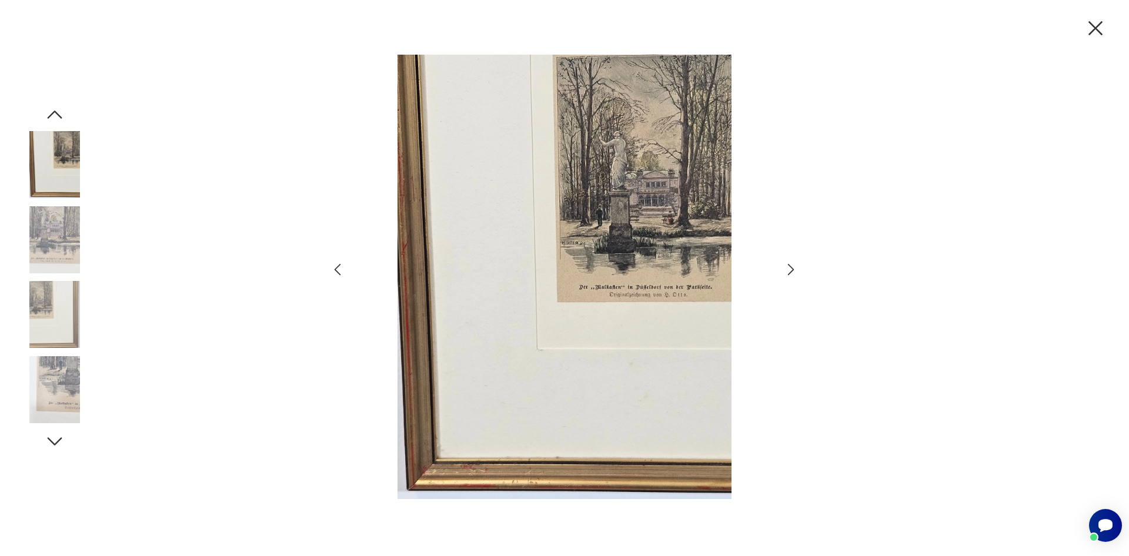
click at [57, 153] on img at bounding box center [54, 164] width 67 height 67
click at [53, 109] on icon "button" at bounding box center [54, 114] width 21 height 21
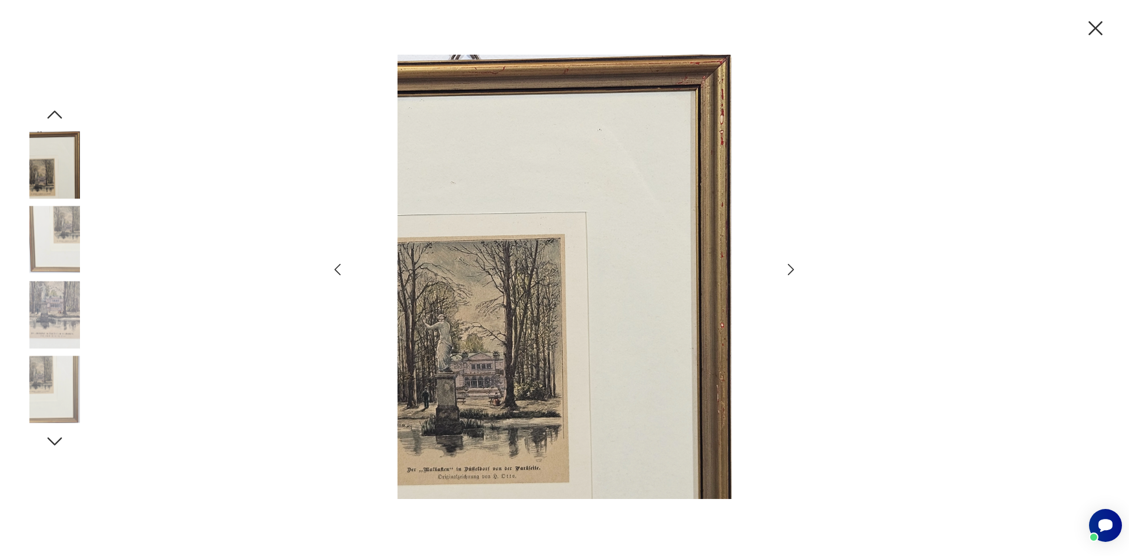
click at [59, 159] on img at bounding box center [54, 164] width 67 height 67
click at [62, 296] on img at bounding box center [54, 314] width 67 height 67
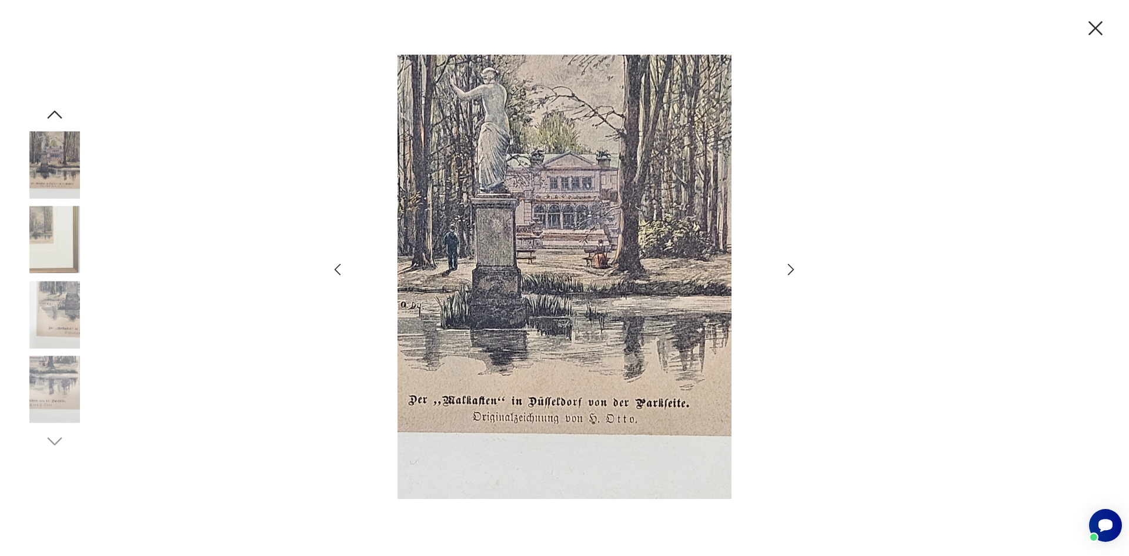
click at [1096, 26] on icon "button" at bounding box center [1095, 28] width 25 height 25
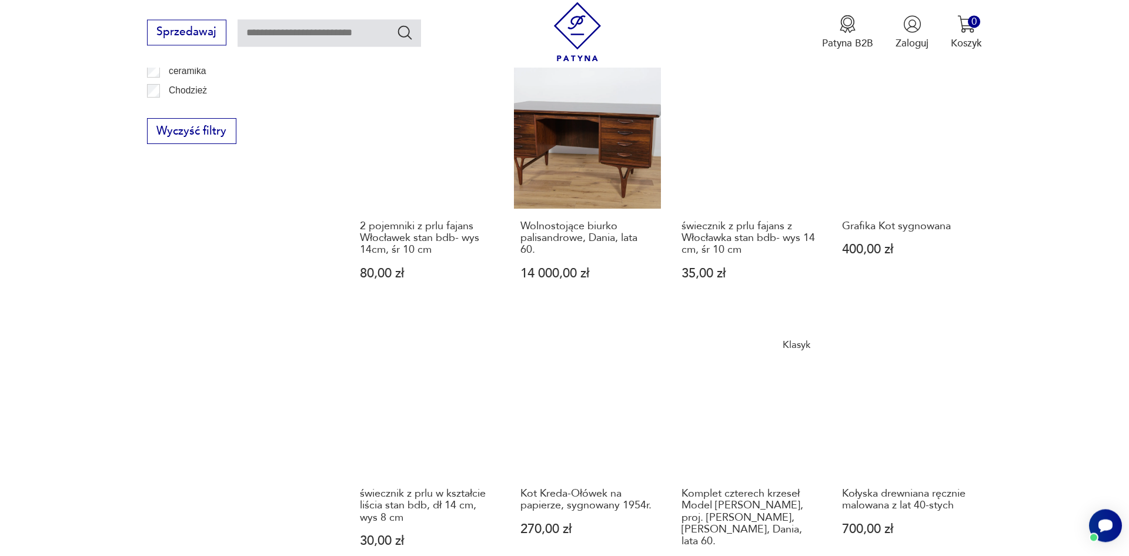
scroll to position [877, 0]
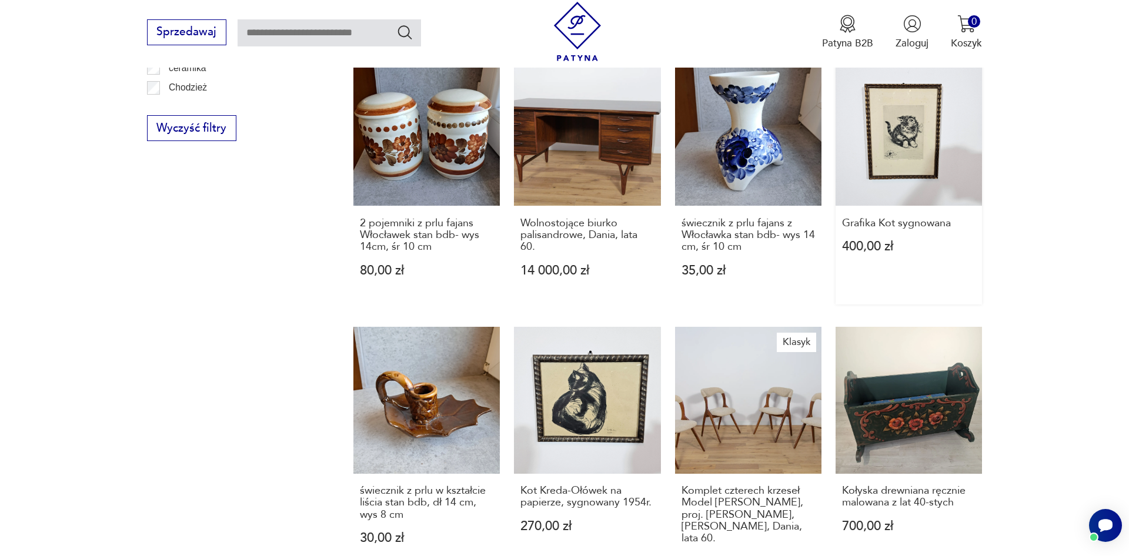
click at [907, 149] on link "Grafika Kot sygnowana 400,00 zł" at bounding box center [908, 181] width 146 height 245
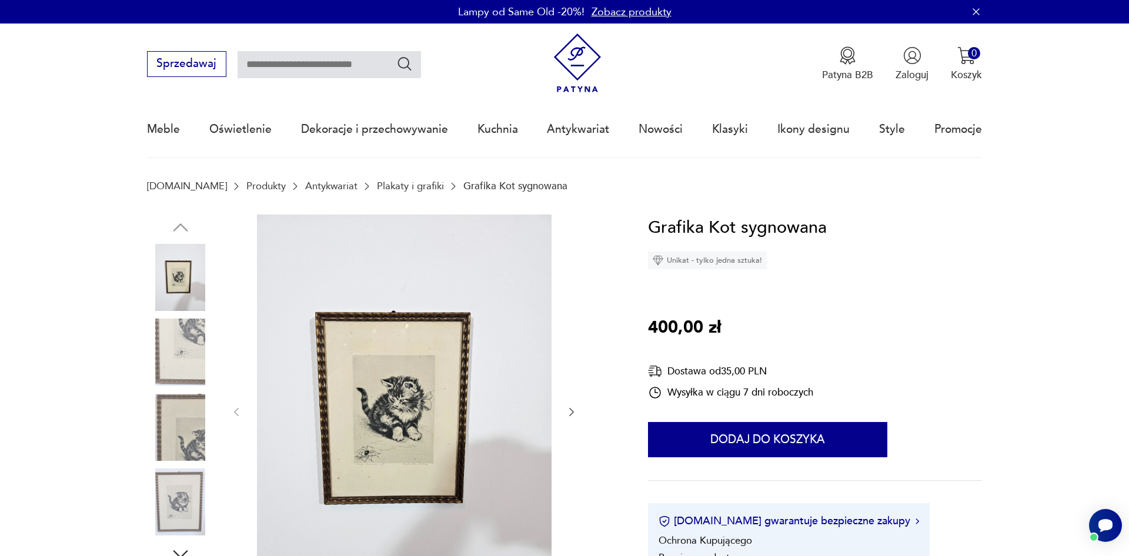
click at [468, 421] on img at bounding box center [404, 411] width 294 height 393
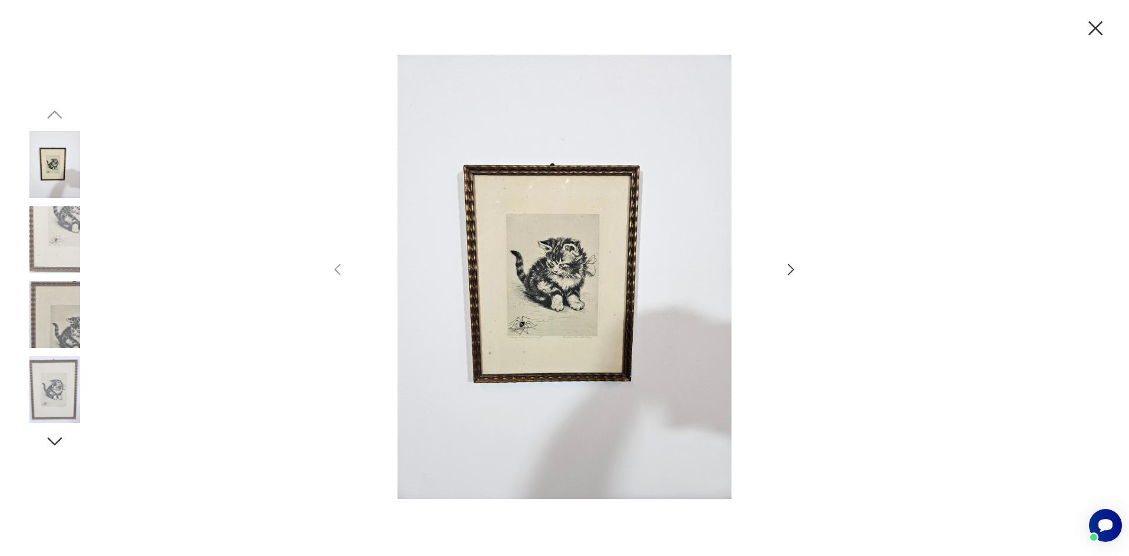
click at [798, 274] on icon "button" at bounding box center [790, 269] width 17 height 17
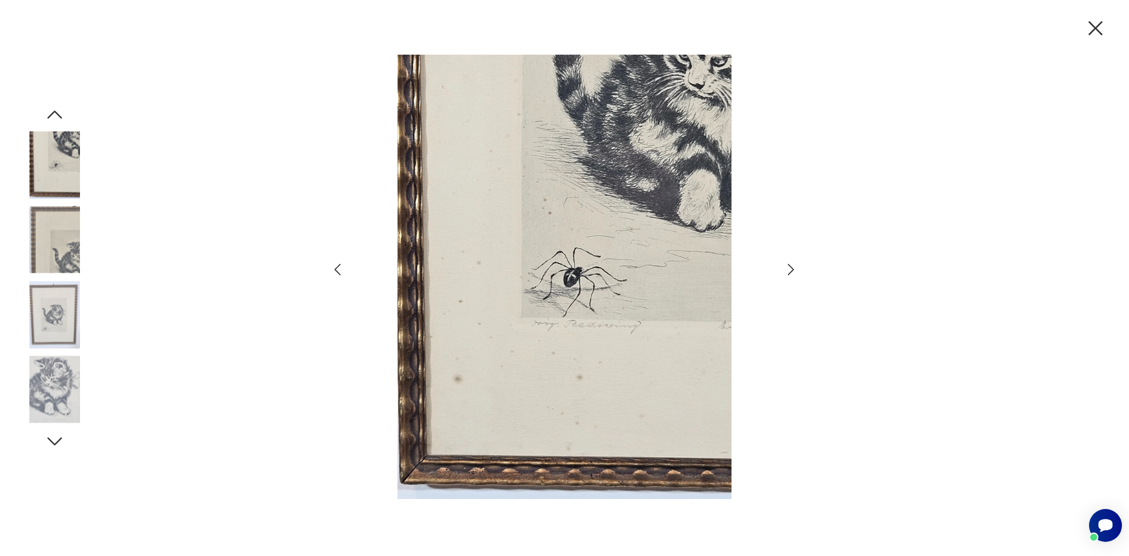
click at [783, 274] on icon "button" at bounding box center [790, 269] width 17 height 17
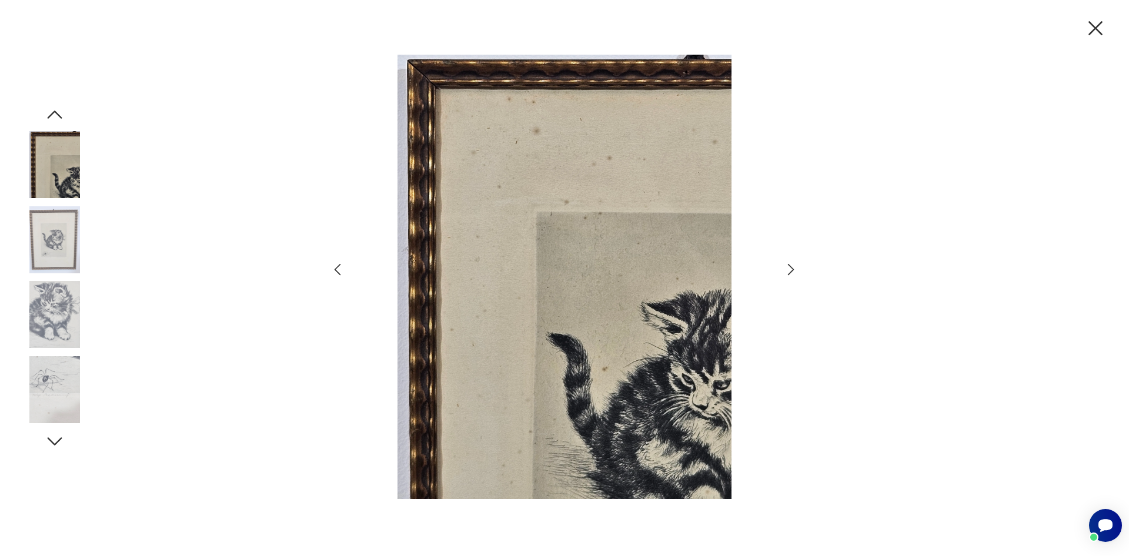
click at [783, 274] on icon "button" at bounding box center [790, 269] width 17 height 17
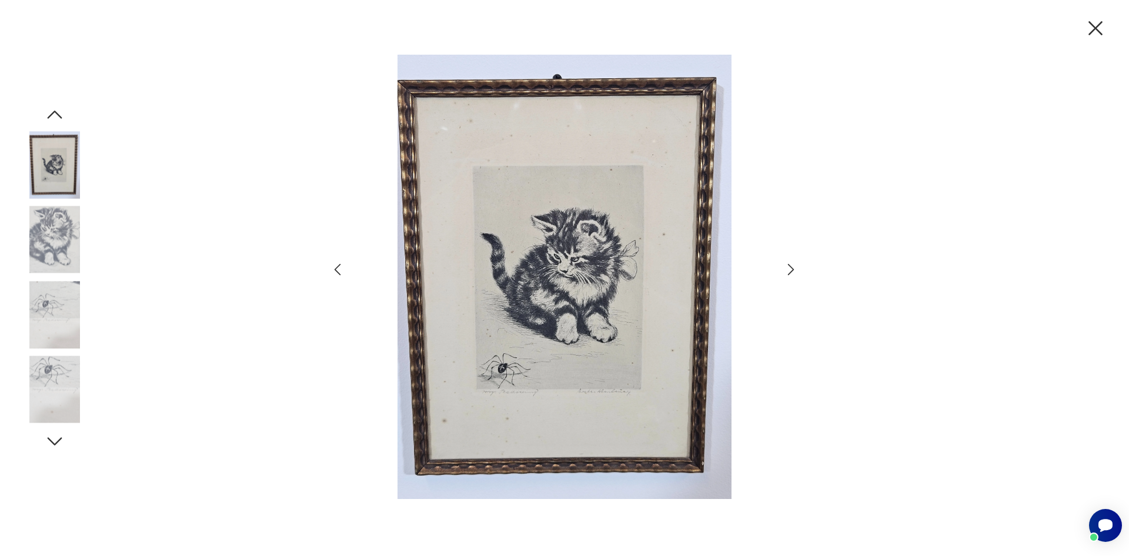
click at [783, 274] on icon "button" at bounding box center [790, 269] width 17 height 17
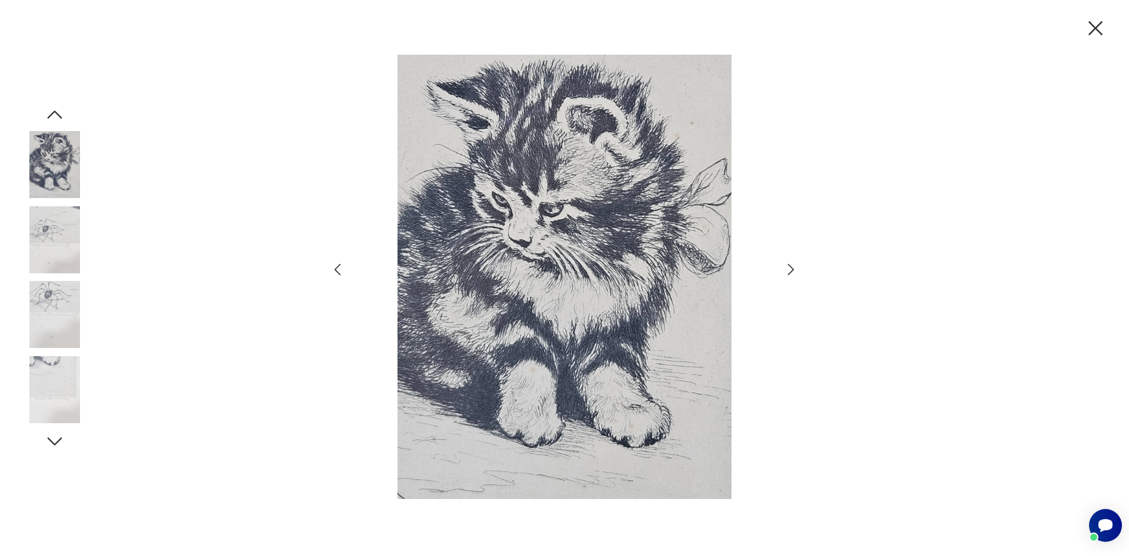
click at [783, 274] on icon "button" at bounding box center [790, 269] width 17 height 17
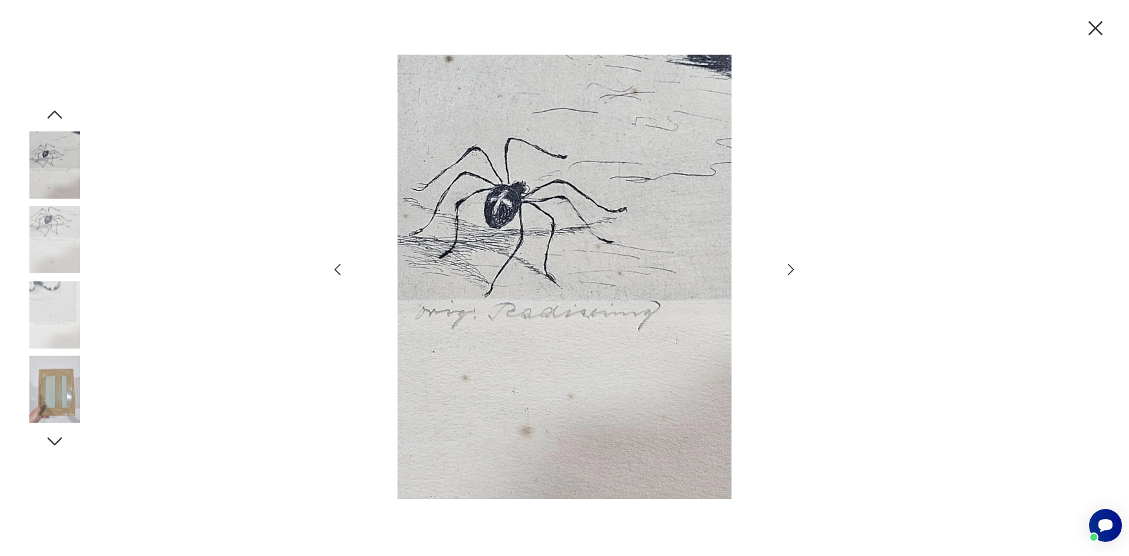
click at [783, 274] on icon "button" at bounding box center [790, 269] width 17 height 17
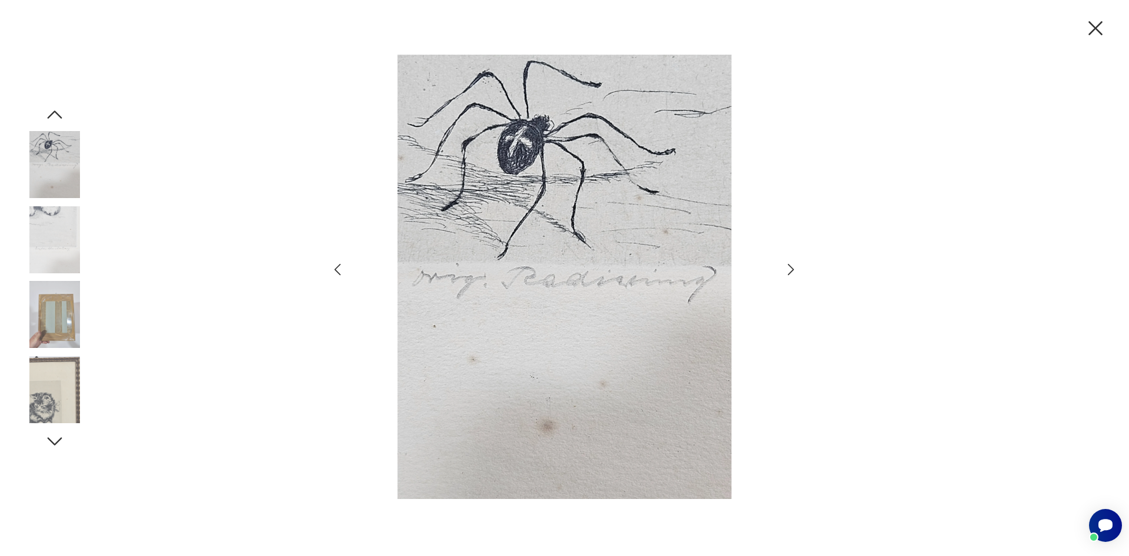
click at [783, 274] on icon "button" at bounding box center [790, 269] width 17 height 17
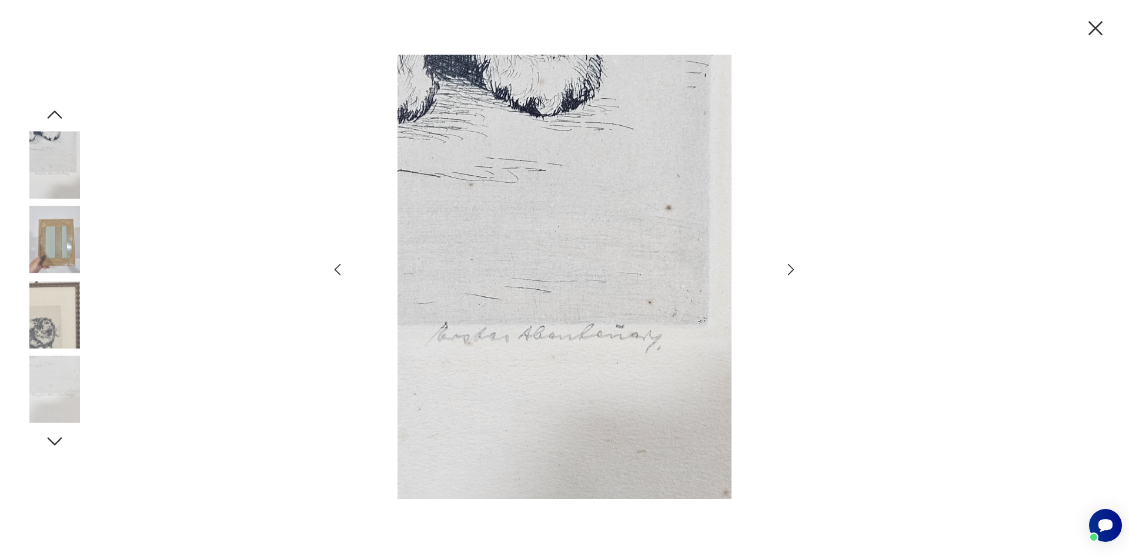
click at [1103, 34] on icon "button" at bounding box center [1095, 28] width 25 height 25
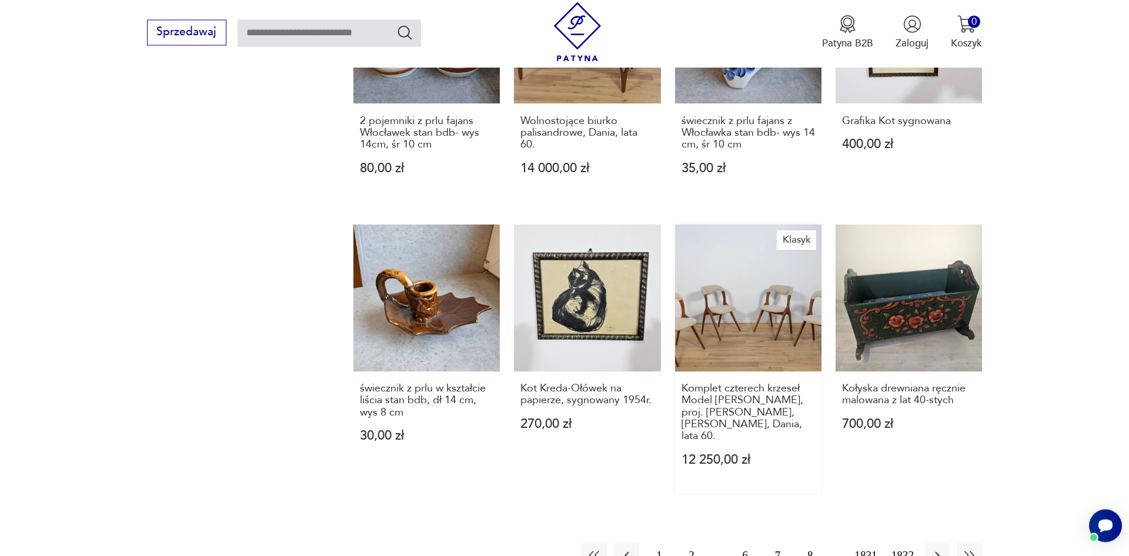
scroll to position [1057, 0]
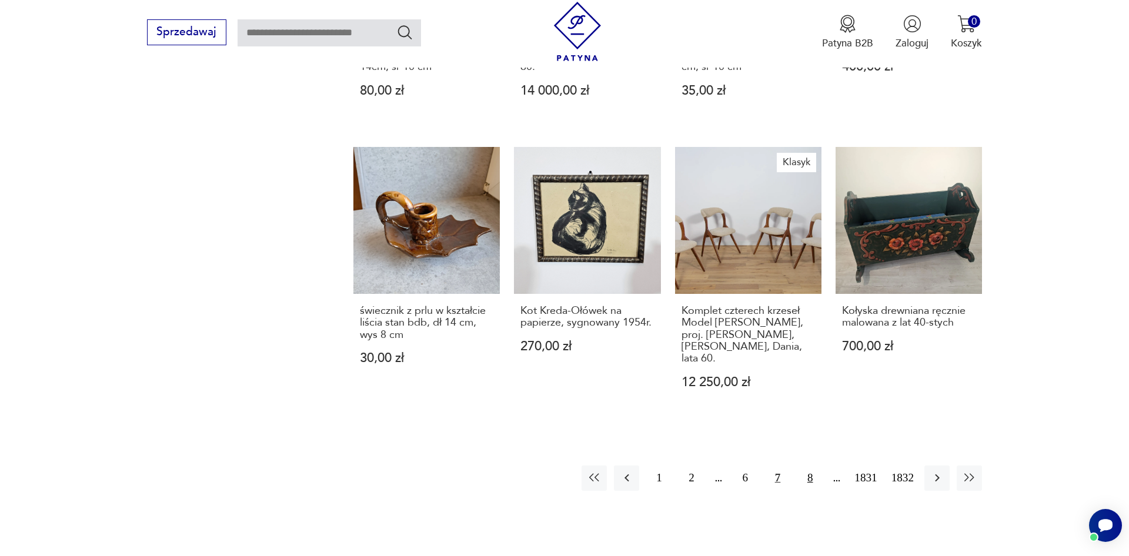
click at [812, 471] on button "8" at bounding box center [809, 478] width 25 height 25
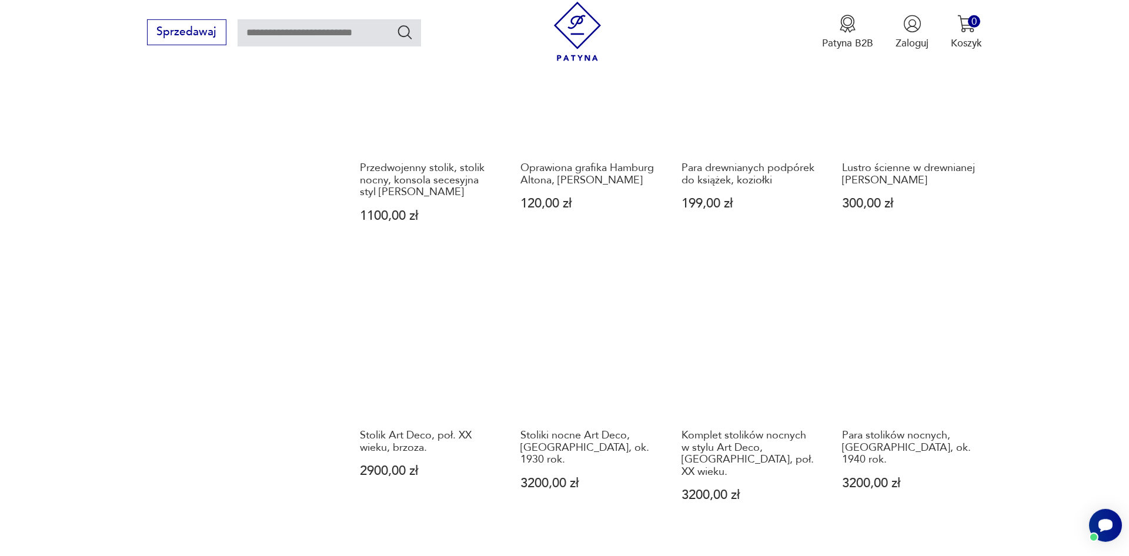
scroll to position [997, 0]
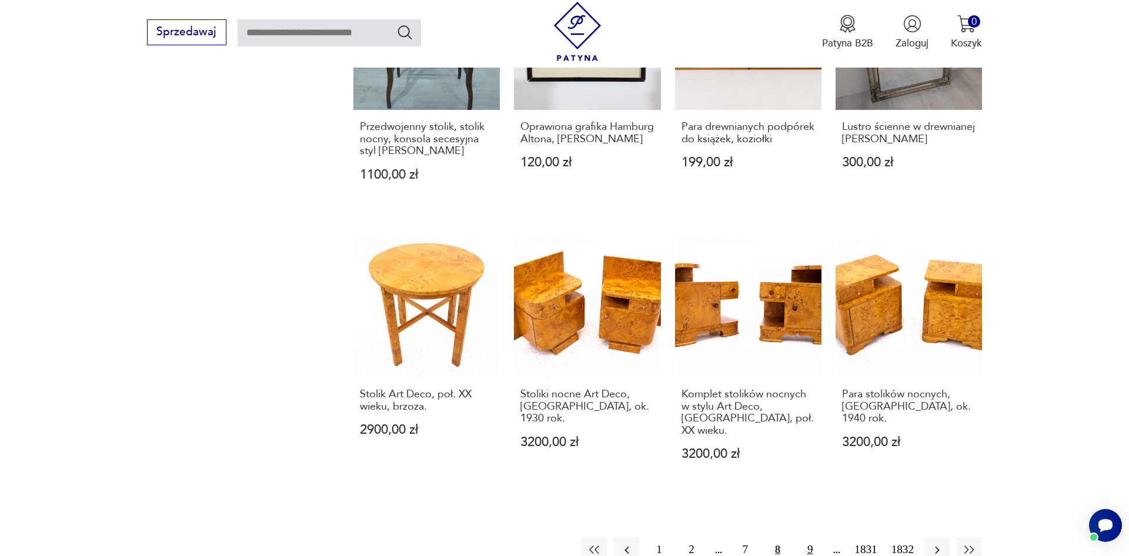
click at [809, 537] on button "9" at bounding box center [809, 549] width 25 height 25
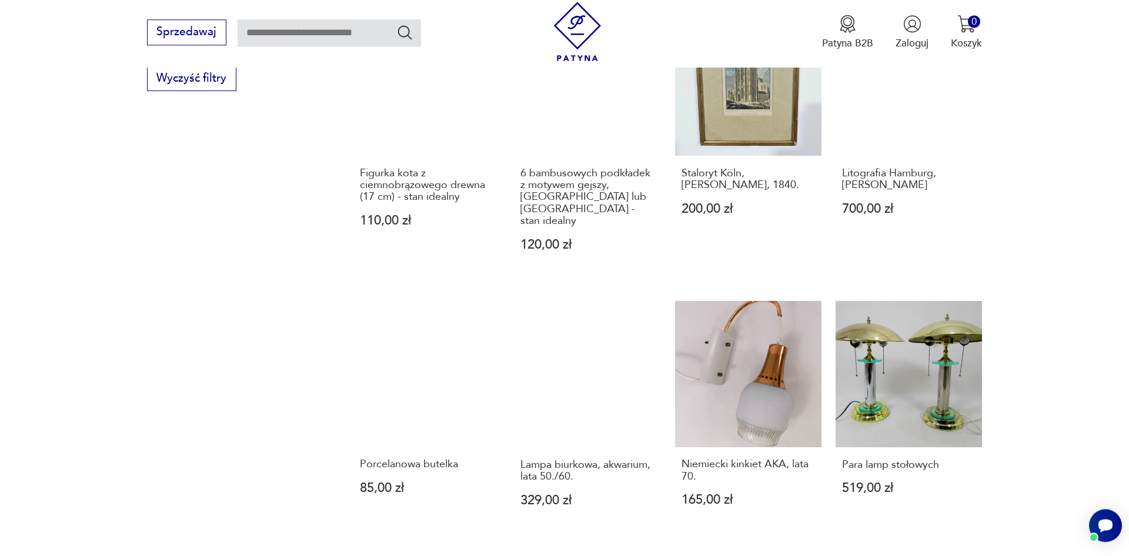
scroll to position [937, 0]
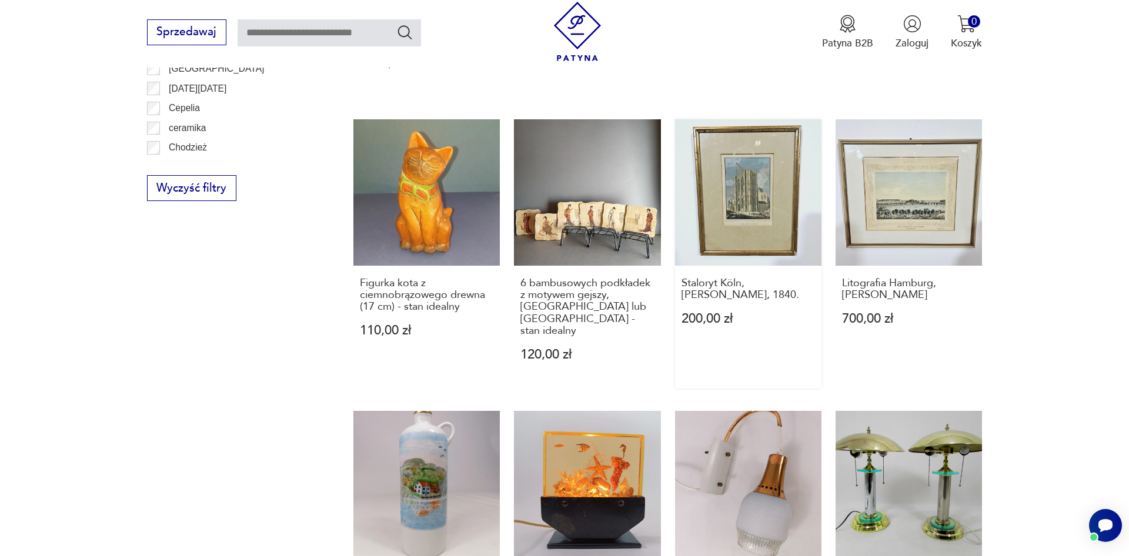
click at [732, 181] on link "Staloryt Köln, [PERSON_NAME], 1840. 200,00 zł" at bounding box center [748, 253] width 146 height 269
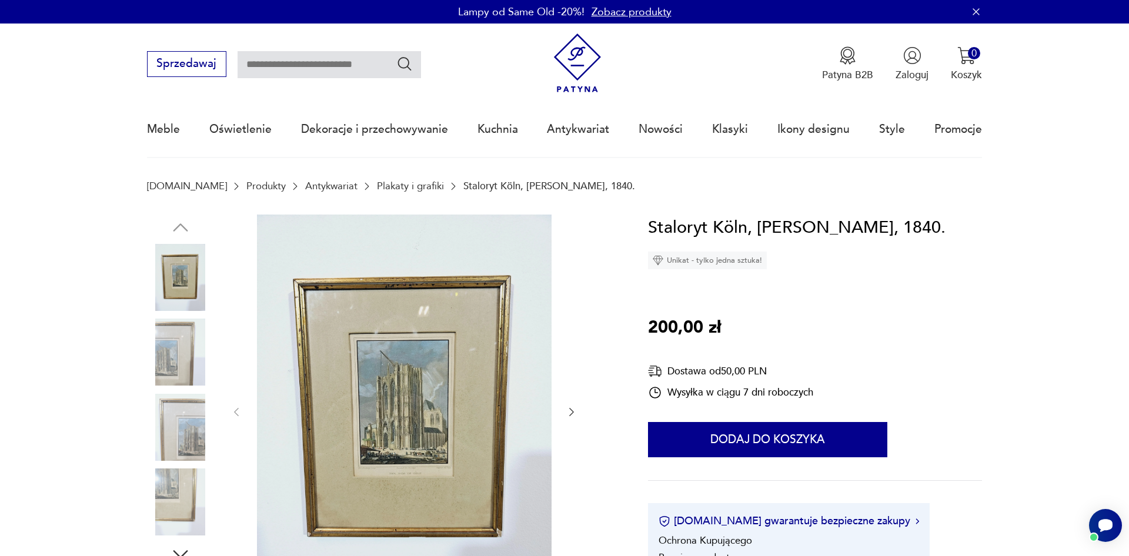
click at [476, 395] on img at bounding box center [404, 411] width 294 height 393
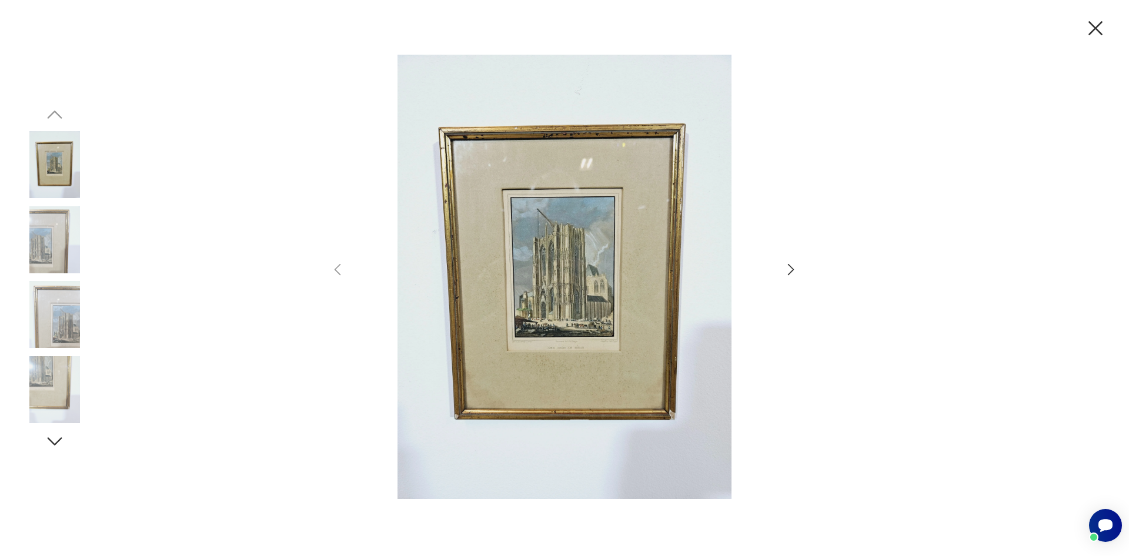
click at [58, 245] on img at bounding box center [54, 239] width 67 height 67
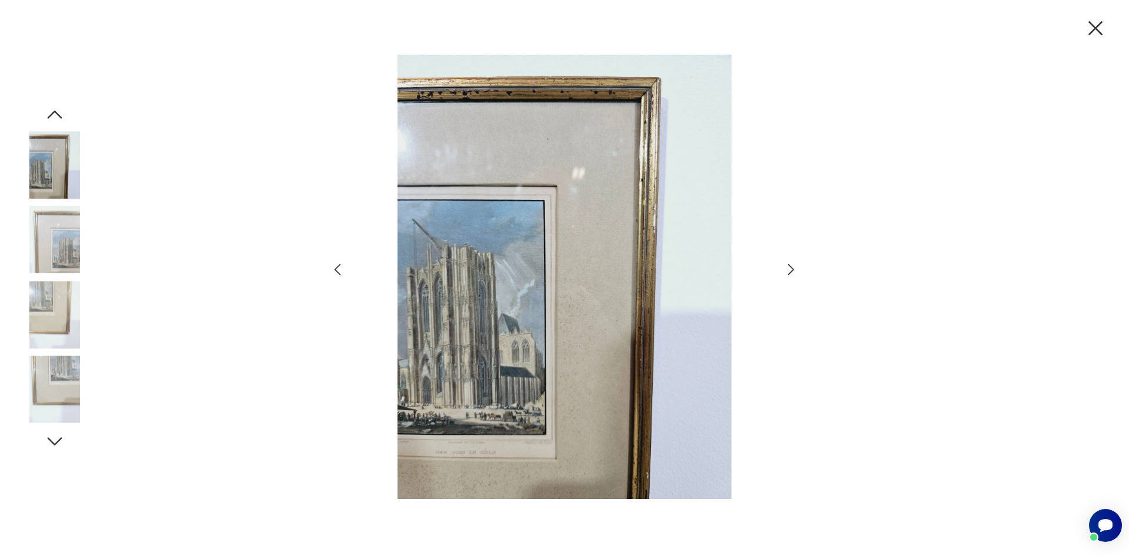
click at [50, 258] on img at bounding box center [54, 239] width 67 height 67
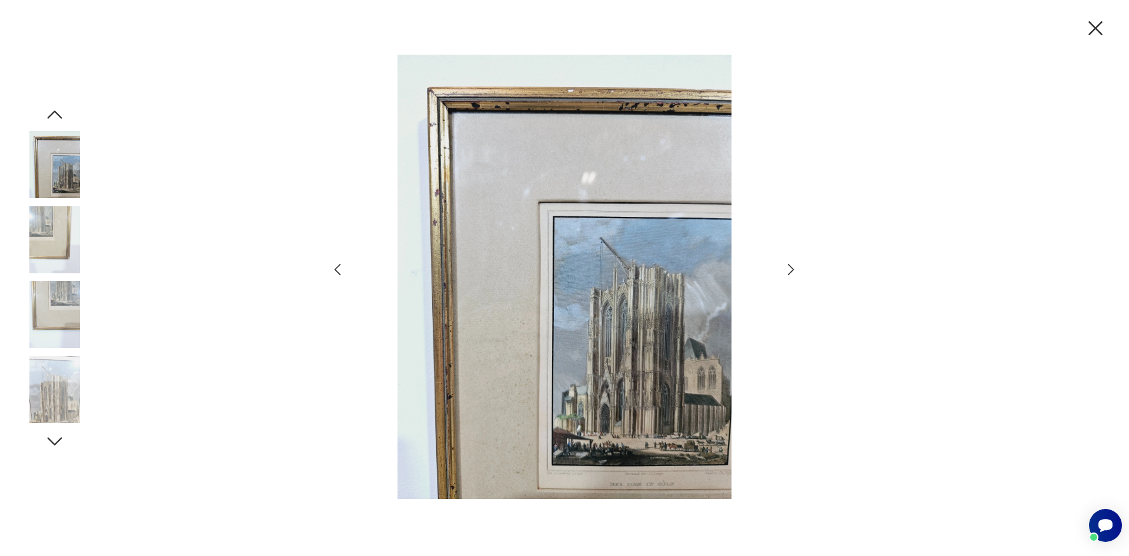
click at [45, 284] on img at bounding box center [54, 314] width 67 height 67
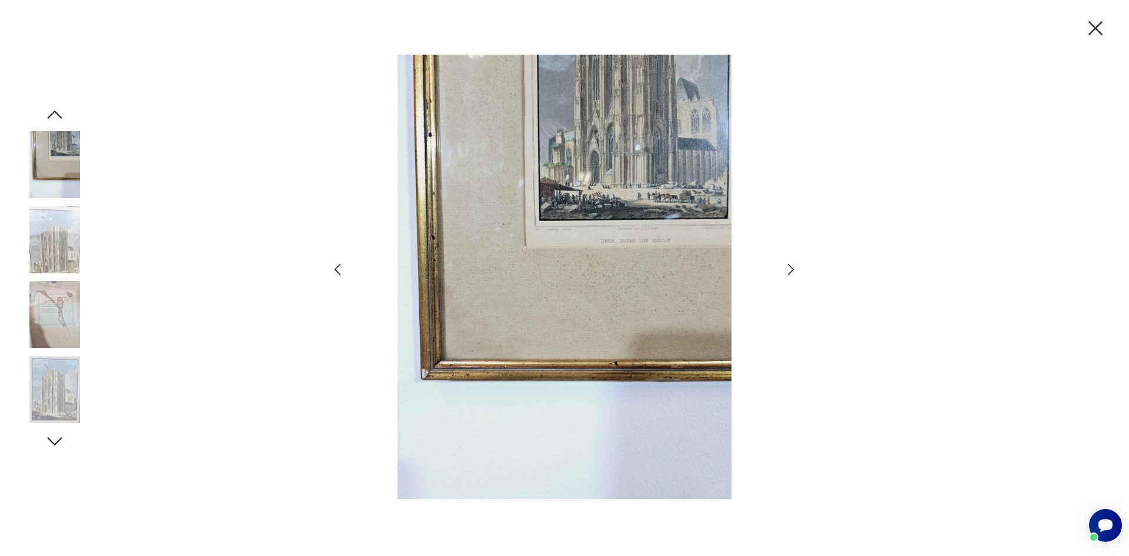
click at [52, 318] on img at bounding box center [54, 314] width 67 height 67
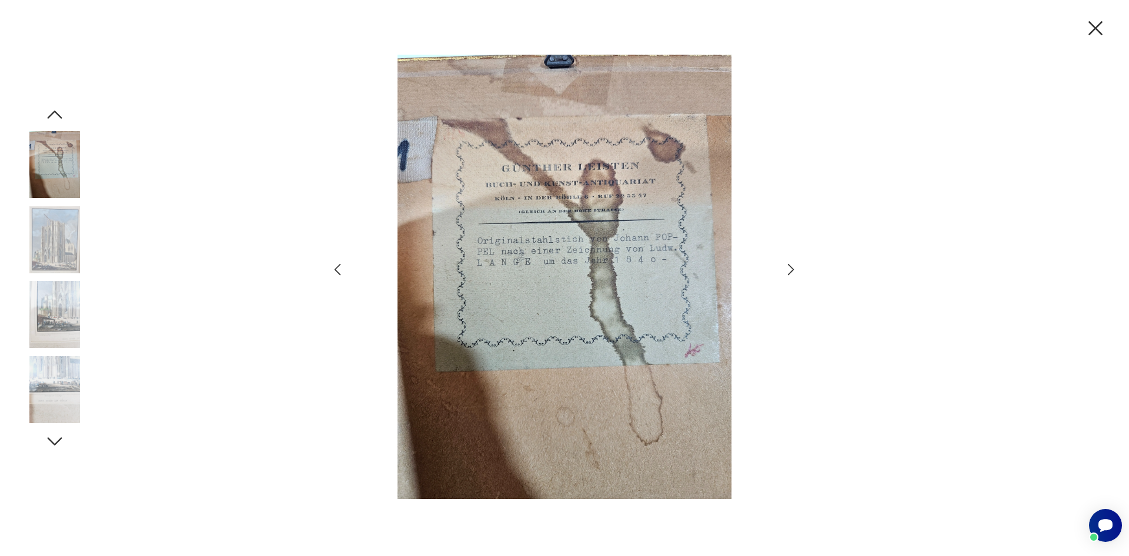
click at [62, 246] on img at bounding box center [54, 239] width 67 height 67
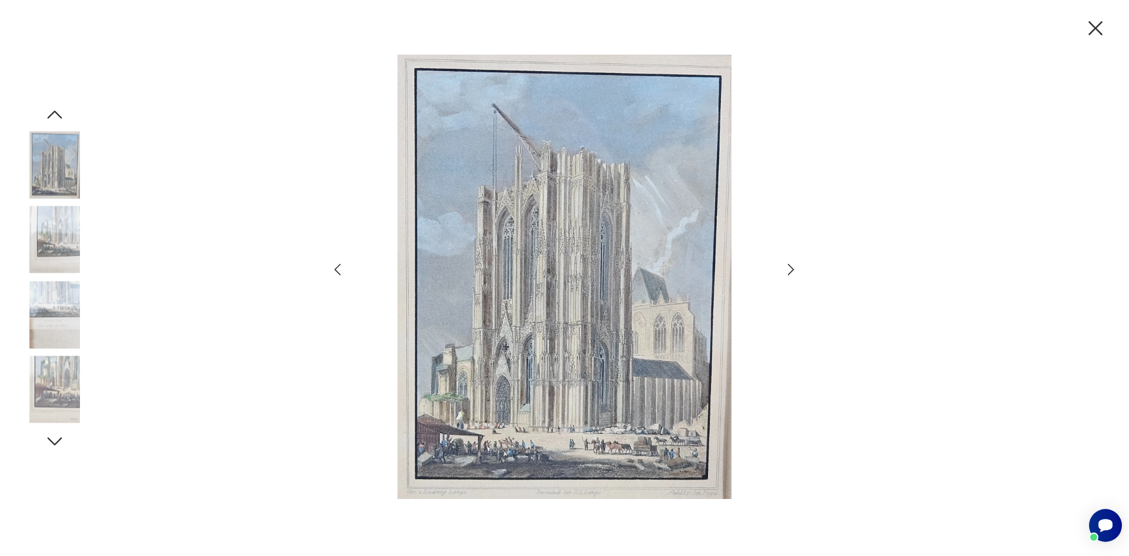
click at [60, 320] on img at bounding box center [54, 314] width 67 height 67
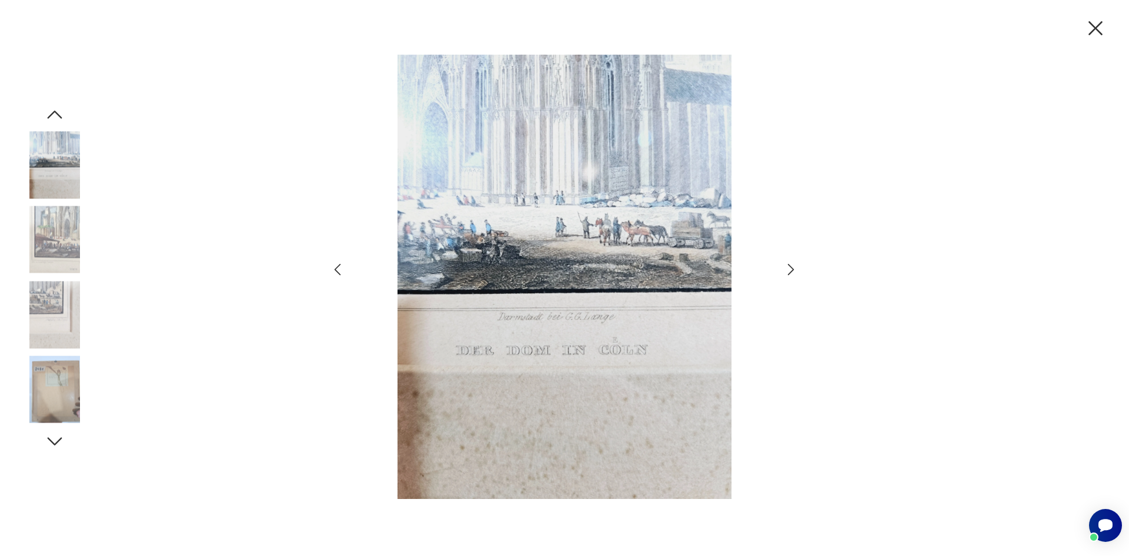
click at [75, 247] on img at bounding box center [54, 239] width 67 height 67
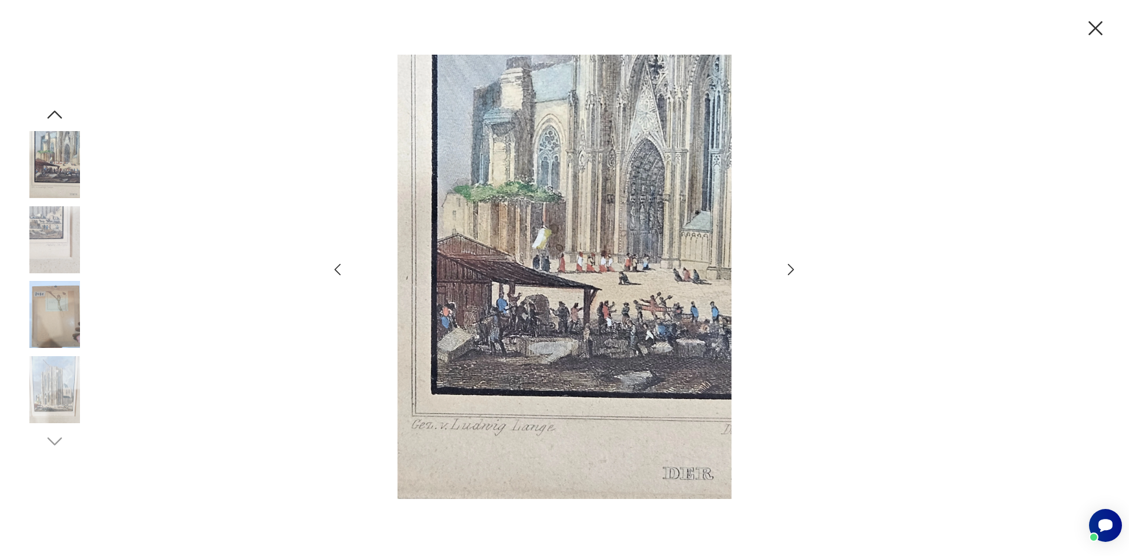
click at [76, 389] on img at bounding box center [54, 389] width 67 height 67
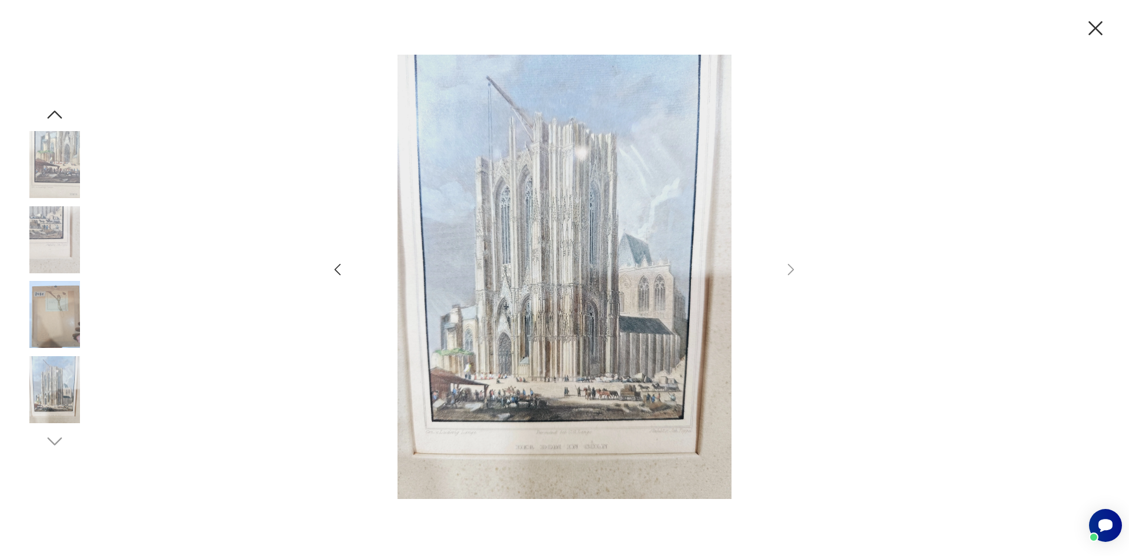
click at [61, 254] on img at bounding box center [54, 239] width 67 height 67
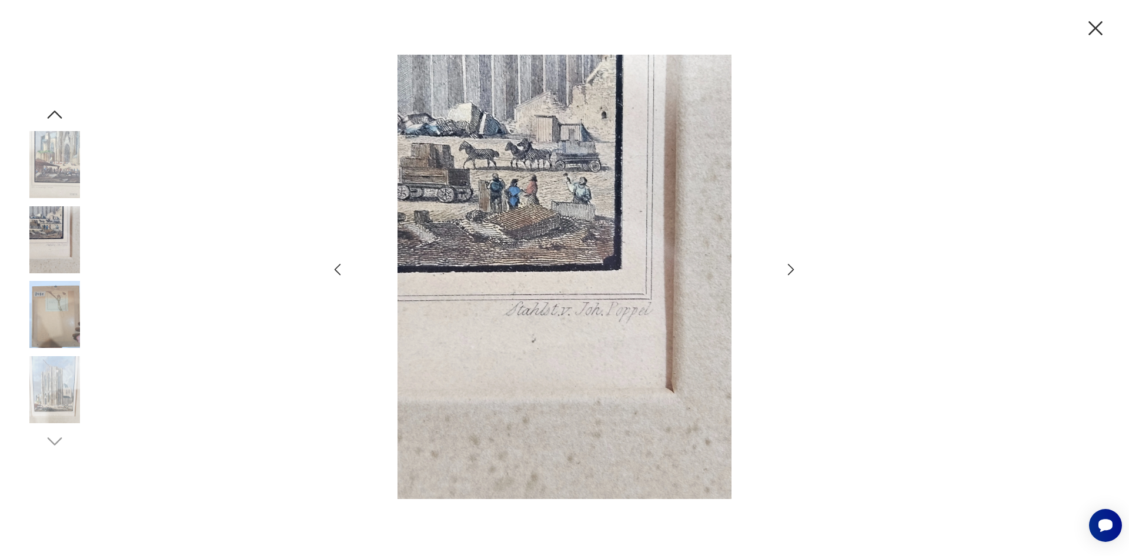
click at [63, 170] on img at bounding box center [54, 164] width 67 height 67
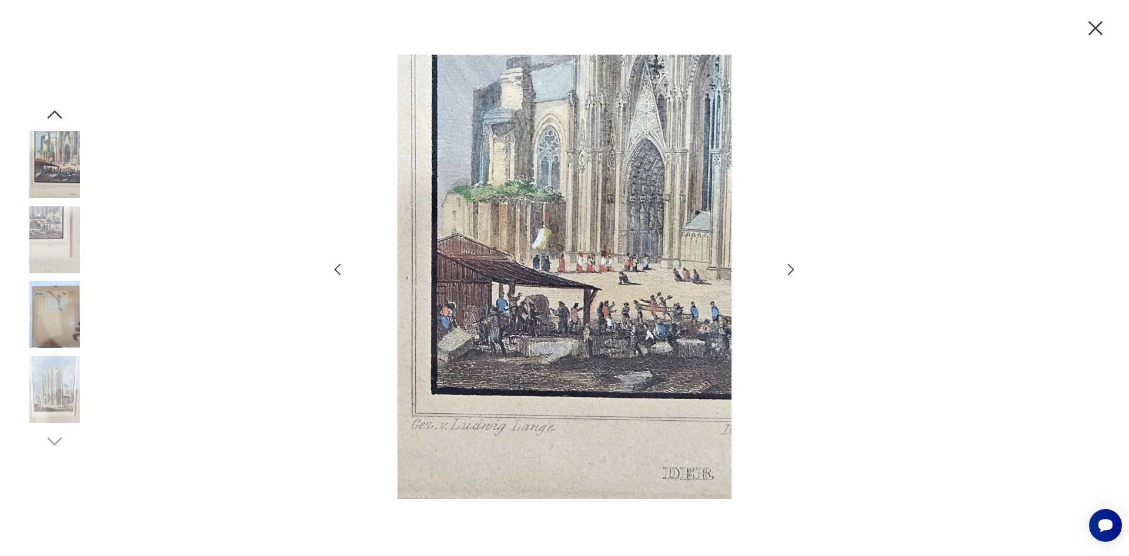
click at [53, 119] on icon "button" at bounding box center [54, 114] width 21 height 21
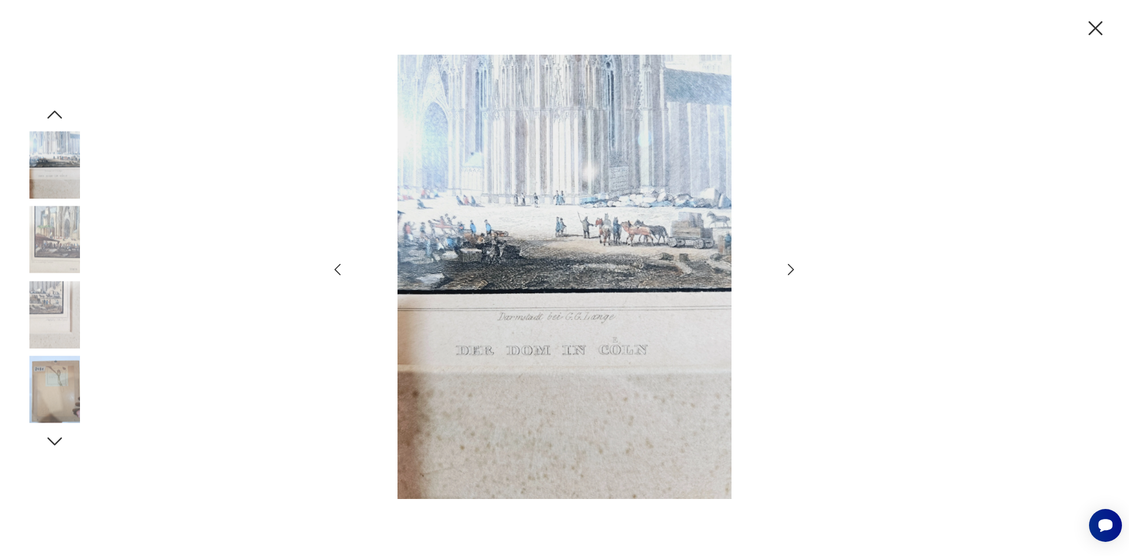
click at [56, 168] on img at bounding box center [54, 164] width 67 height 67
click at [47, 109] on icon "button" at bounding box center [54, 114] width 21 height 21
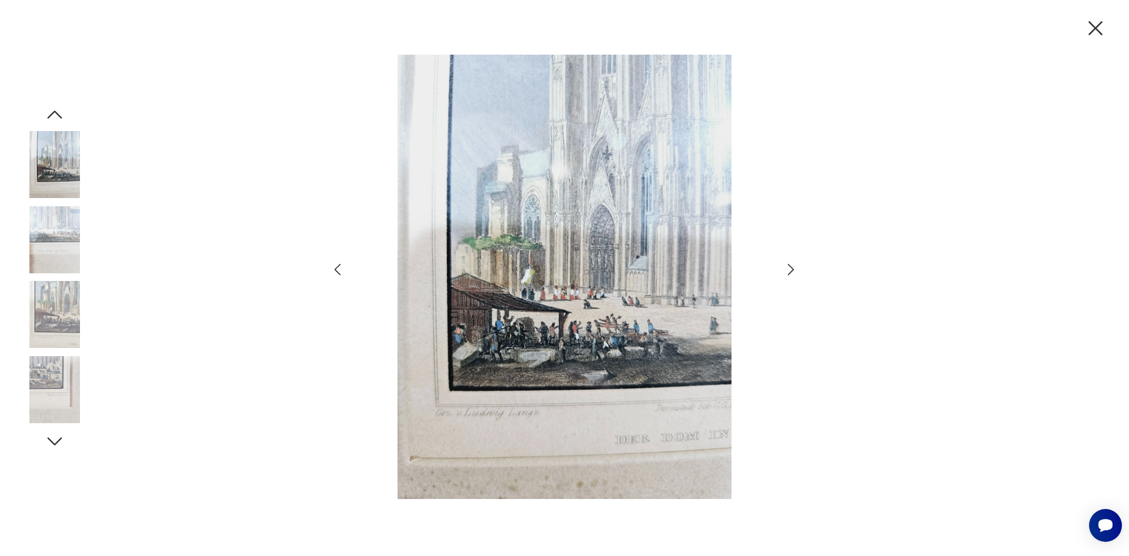
click at [47, 109] on icon "button" at bounding box center [54, 114] width 21 height 21
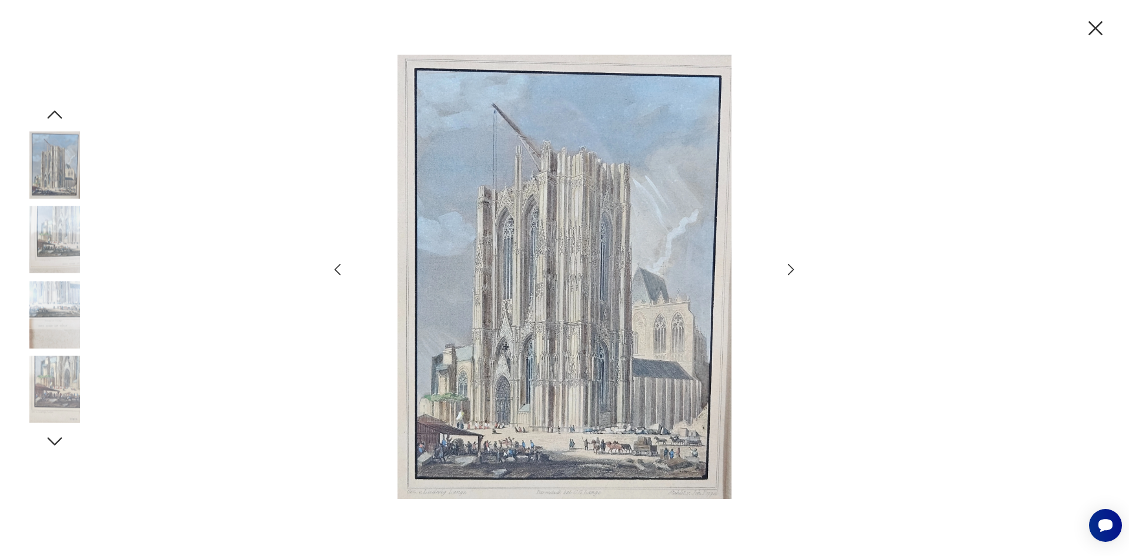
click at [47, 109] on icon "button" at bounding box center [54, 114] width 21 height 21
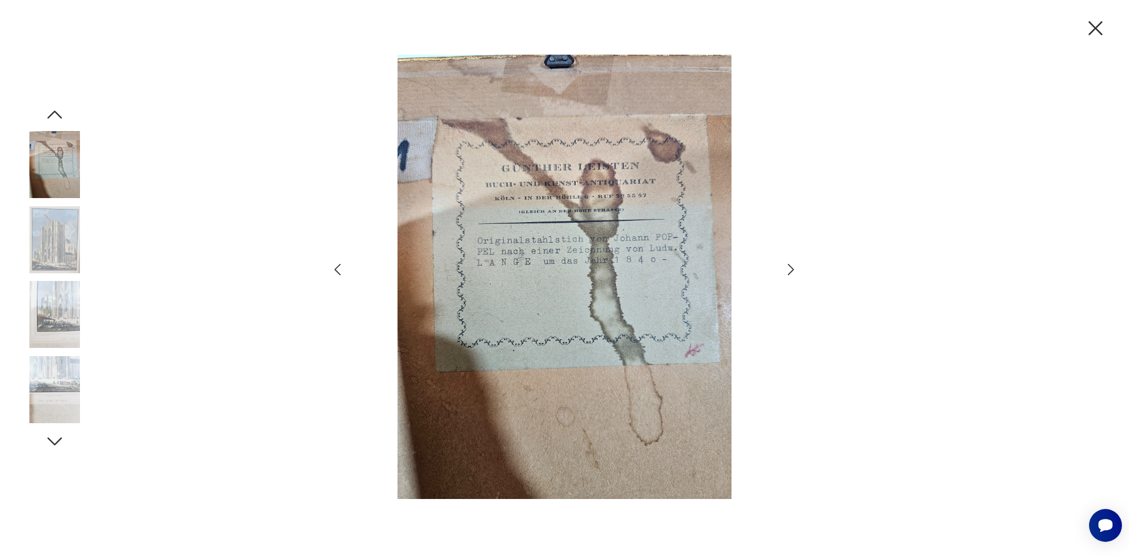
click at [47, 109] on icon "button" at bounding box center [54, 114] width 21 height 21
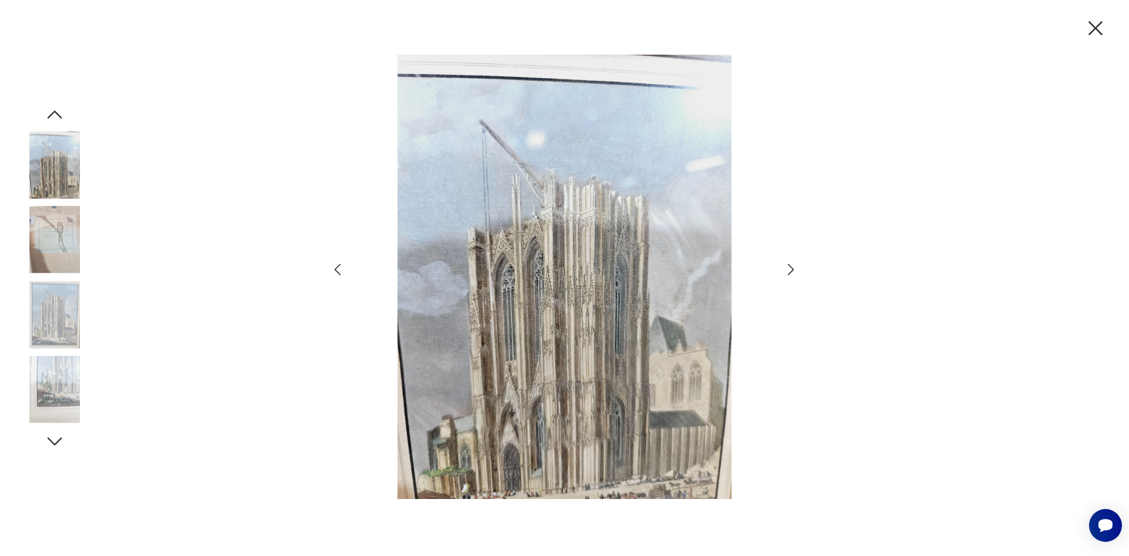
click at [46, 316] on img at bounding box center [54, 314] width 67 height 67
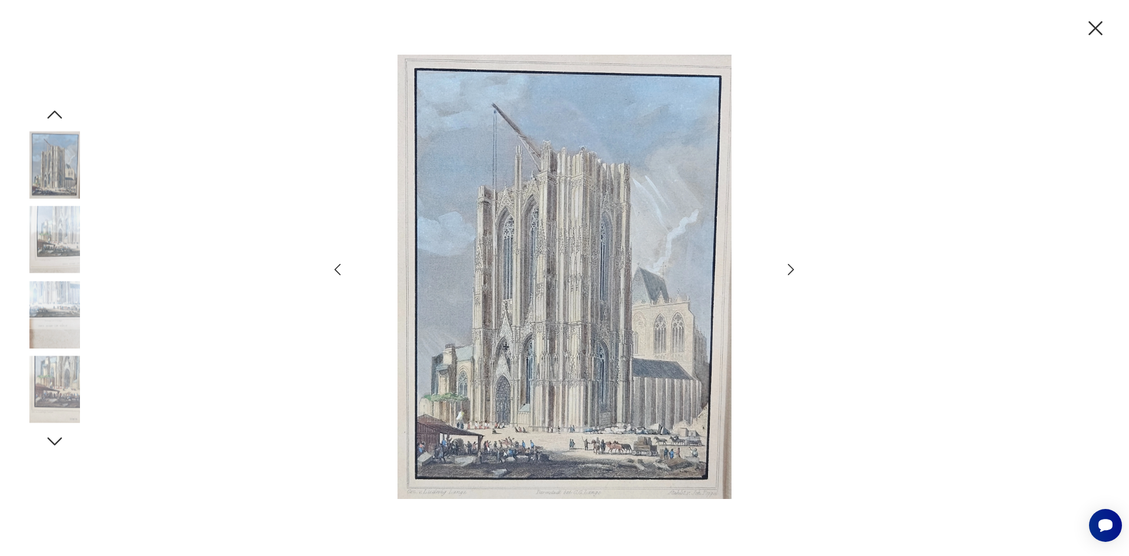
click at [46, 169] on img at bounding box center [54, 164] width 67 height 67
click at [50, 113] on icon "button" at bounding box center [54, 114] width 21 height 21
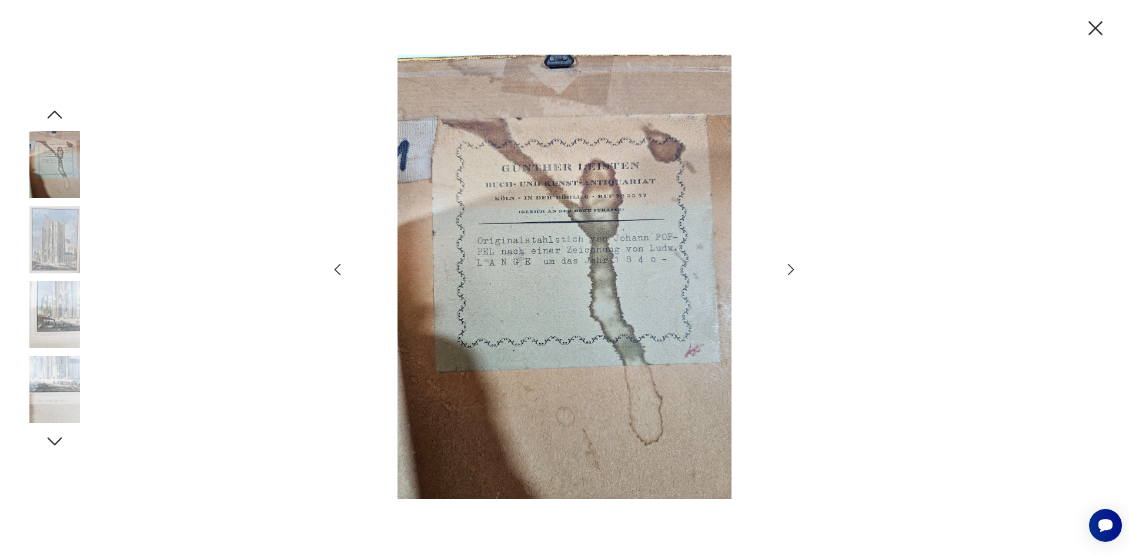
scroll to position [759, 0]
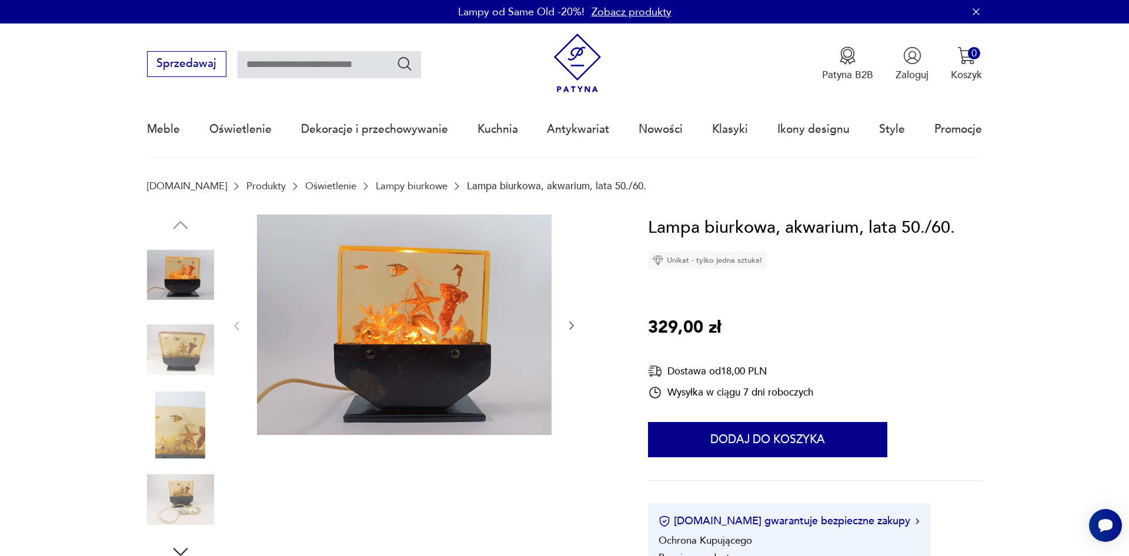
click at [572, 330] on icon "button" at bounding box center [571, 326] width 12 height 12
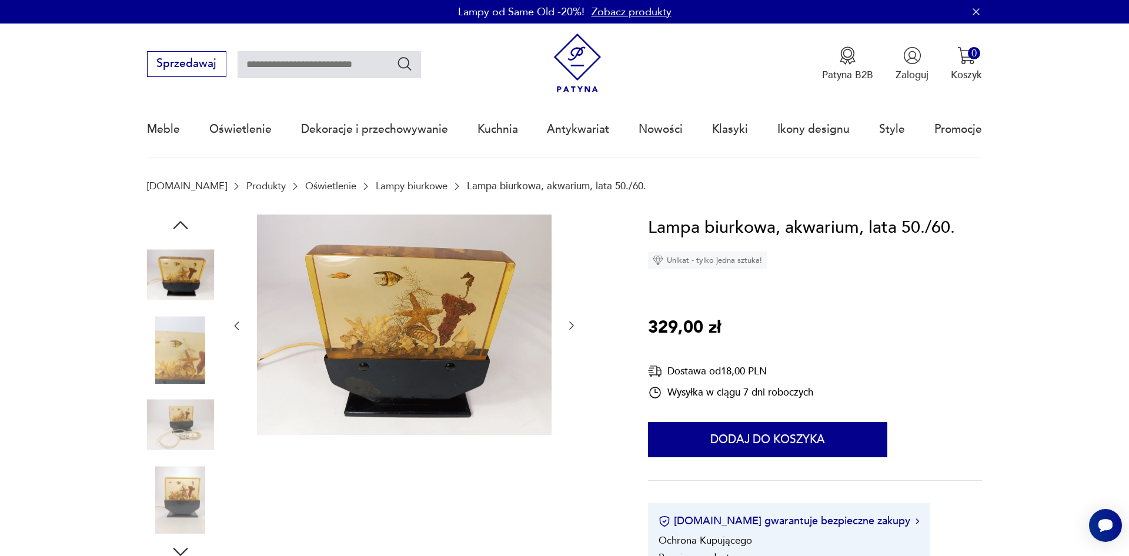
click at [572, 330] on icon "button" at bounding box center [571, 326] width 12 height 12
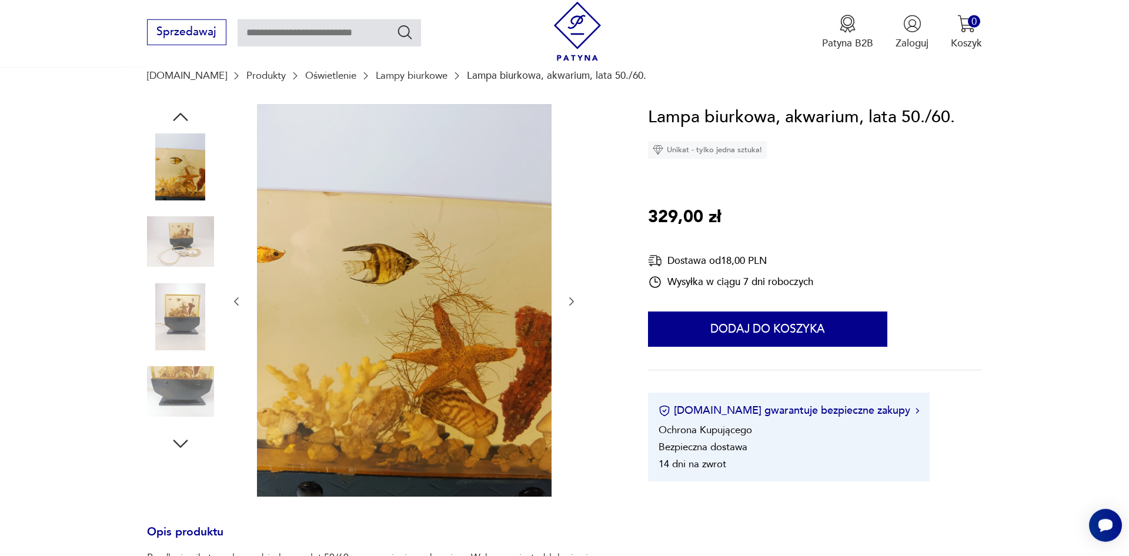
scroll to position [120, 0]
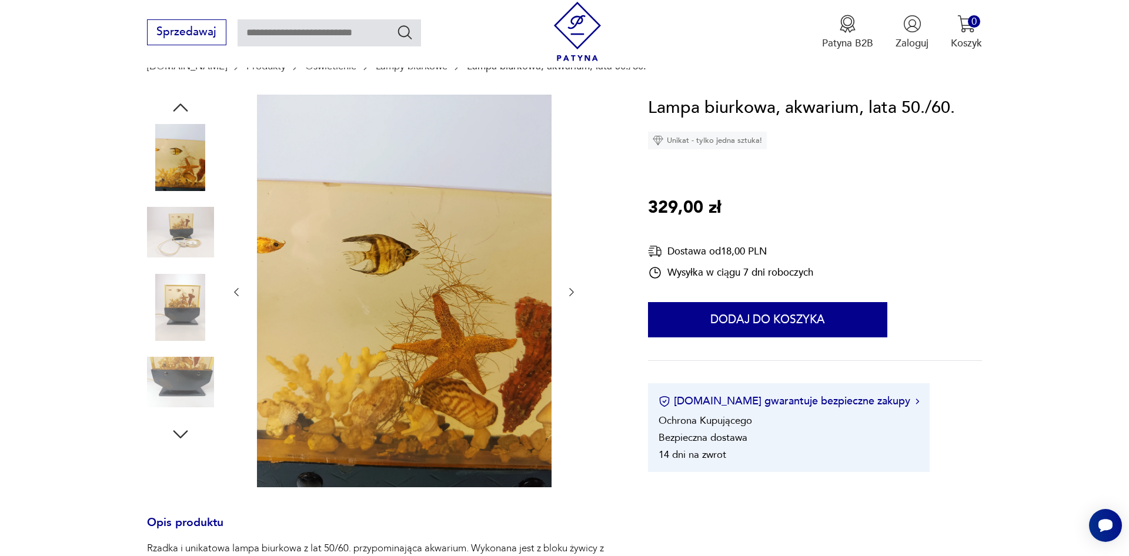
click at [568, 296] on icon "button" at bounding box center [571, 292] width 12 height 12
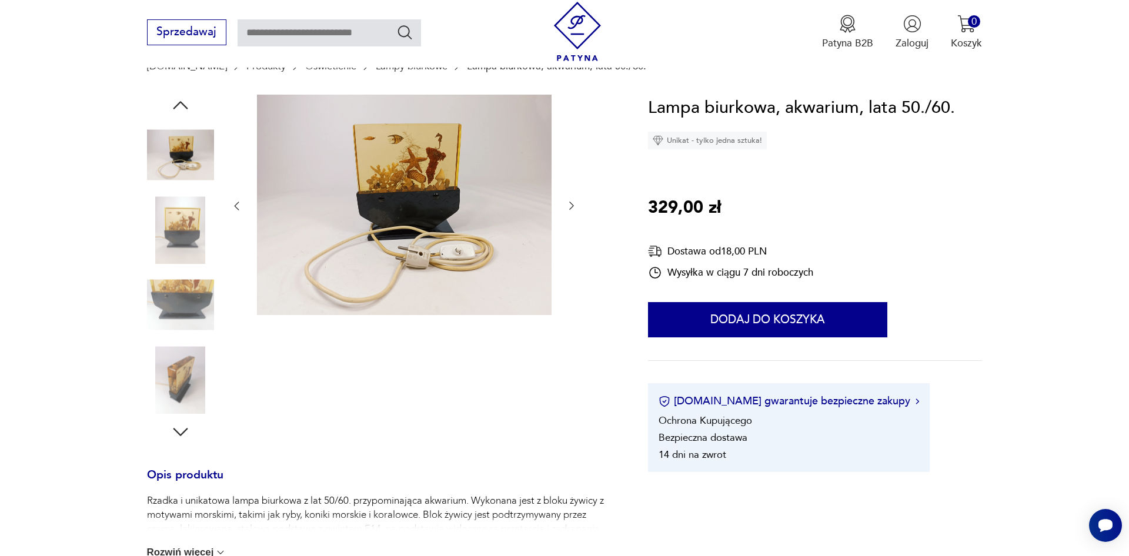
click at [567, 203] on icon "button" at bounding box center [571, 206] width 12 height 12
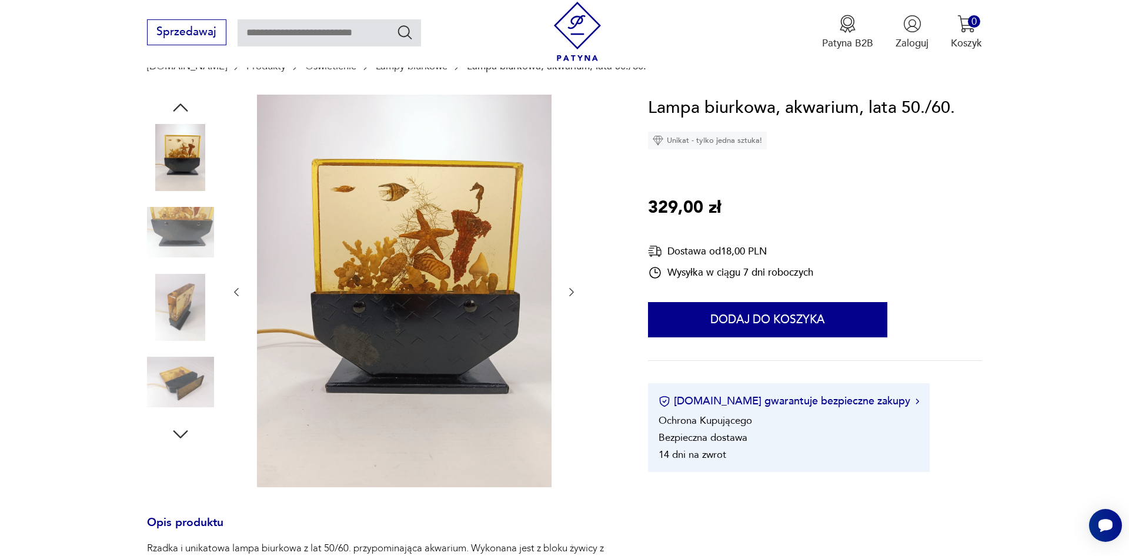
click at [567, 203] on div at bounding box center [403, 293] width 347 height 396
click at [575, 289] on icon "button" at bounding box center [571, 292] width 12 height 12
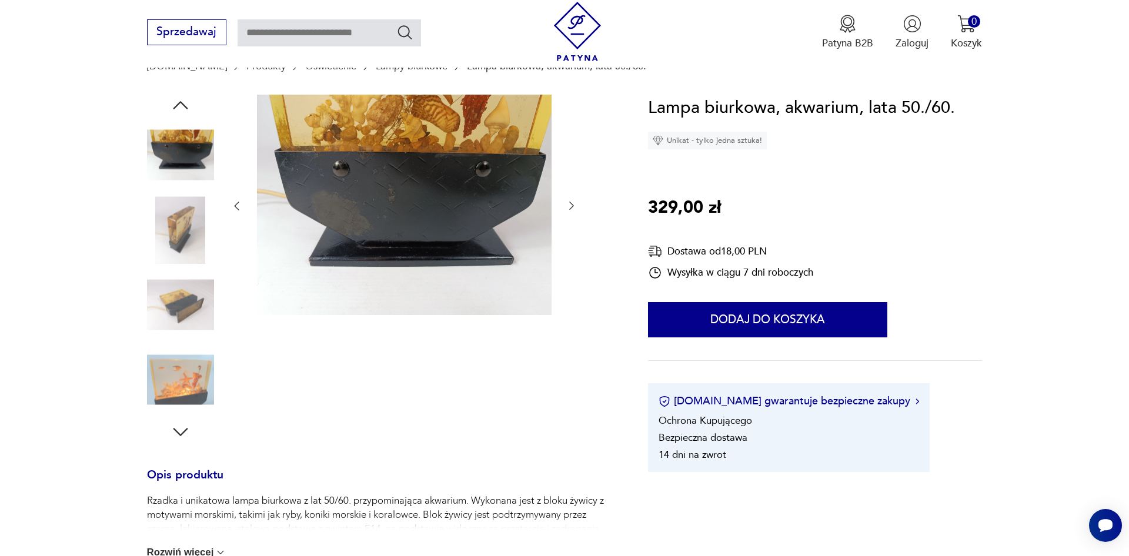
click at [570, 199] on div at bounding box center [403, 206] width 347 height 223
click at [568, 208] on icon "button" at bounding box center [571, 206] width 12 height 12
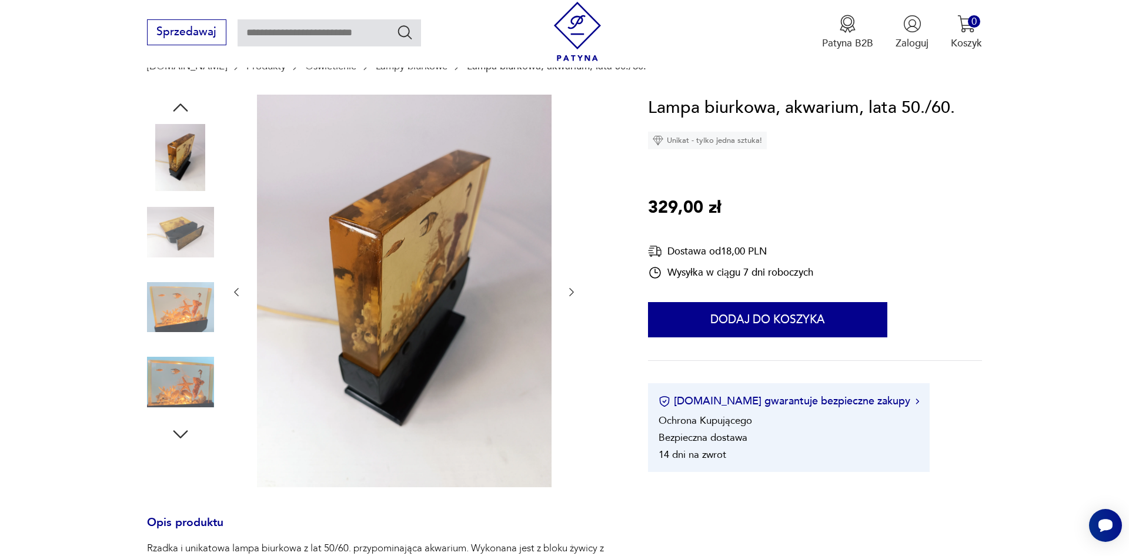
click at [574, 289] on icon "button" at bounding box center [571, 292] width 12 height 12
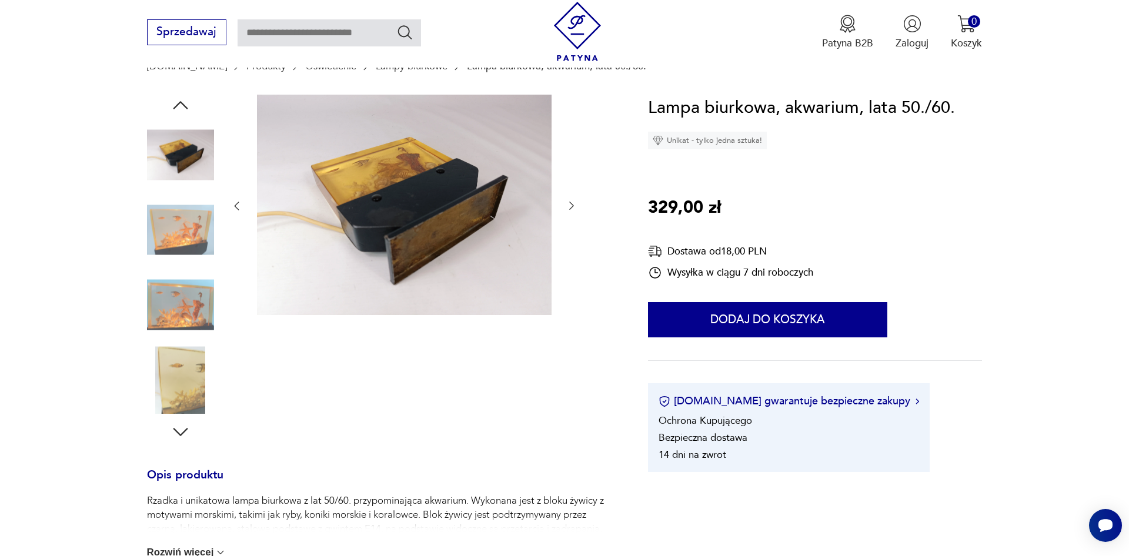
click at [572, 207] on icon "button" at bounding box center [571, 206] width 5 height 8
